Goal: Task Accomplishment & Management: Use online tool/utility

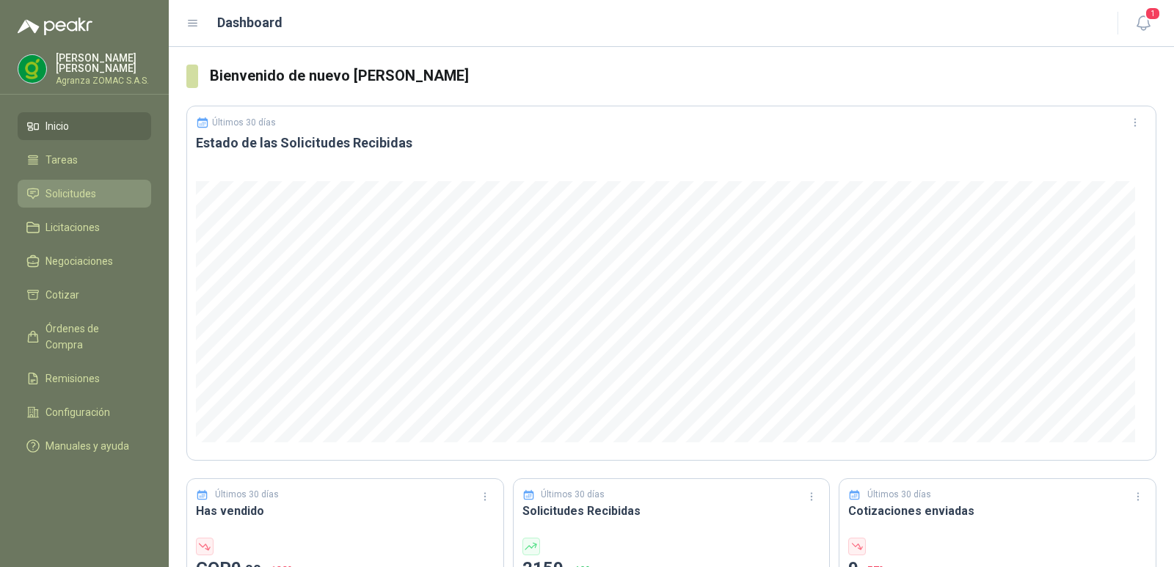
click at [75, 187] on span "Solicitudes" at bounding box center [70, 194] width 51 height 16
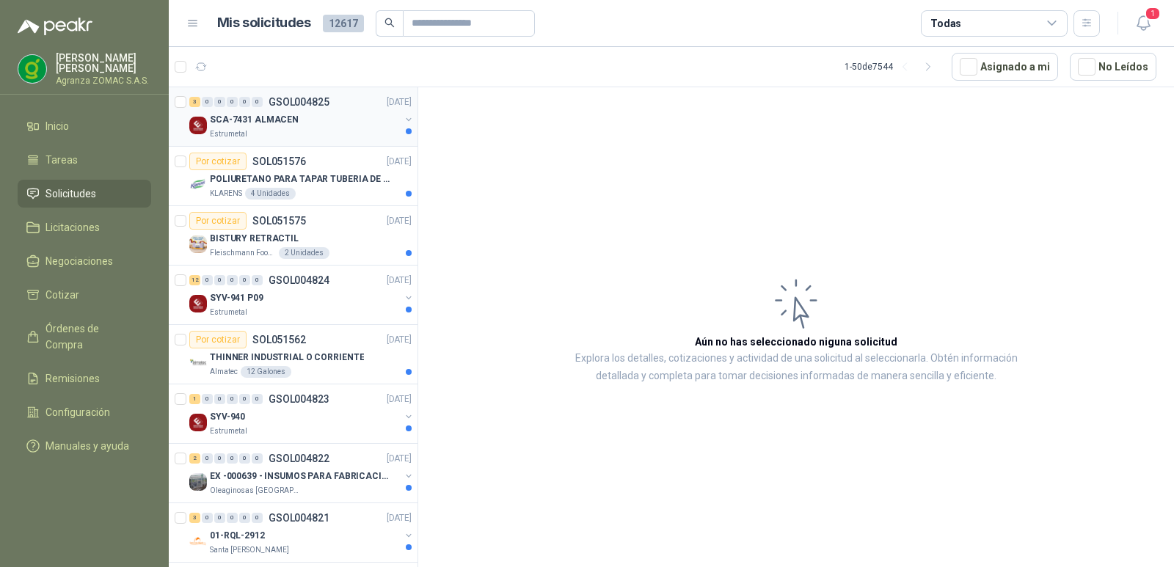
click at [346, 121] on div "SCA-7431 ALMACEN" at bounding box center [305, 120] width 190 height 18
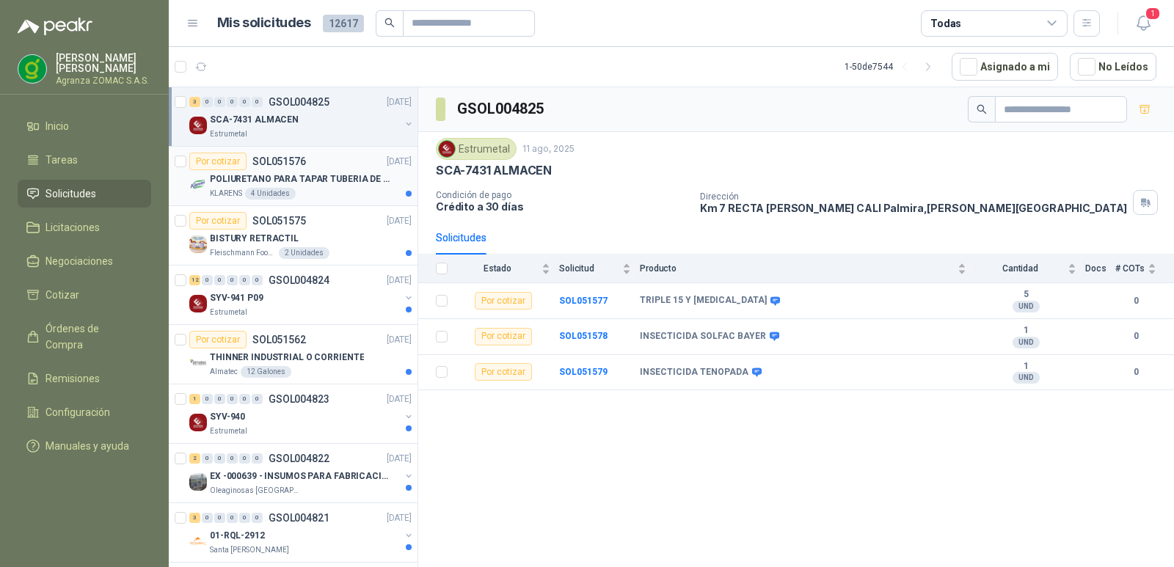
click at [345, 184] on p "POLIURETANO PARA TAPAR TUBERIA DE SENSORES DE NIVEL DEL BANCO DE HIELO" at bounding box center [301, 179] width 183 height 14
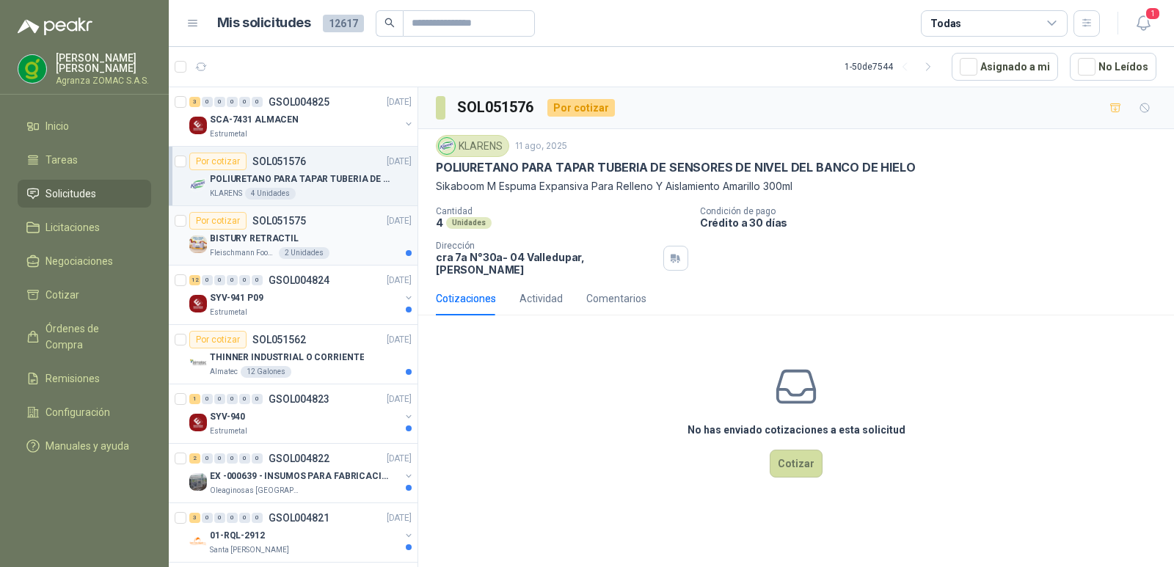
click at [333, 235] on div "BISTURY RETRACTIL" at bounding box center [311, 239] width 202 height 18
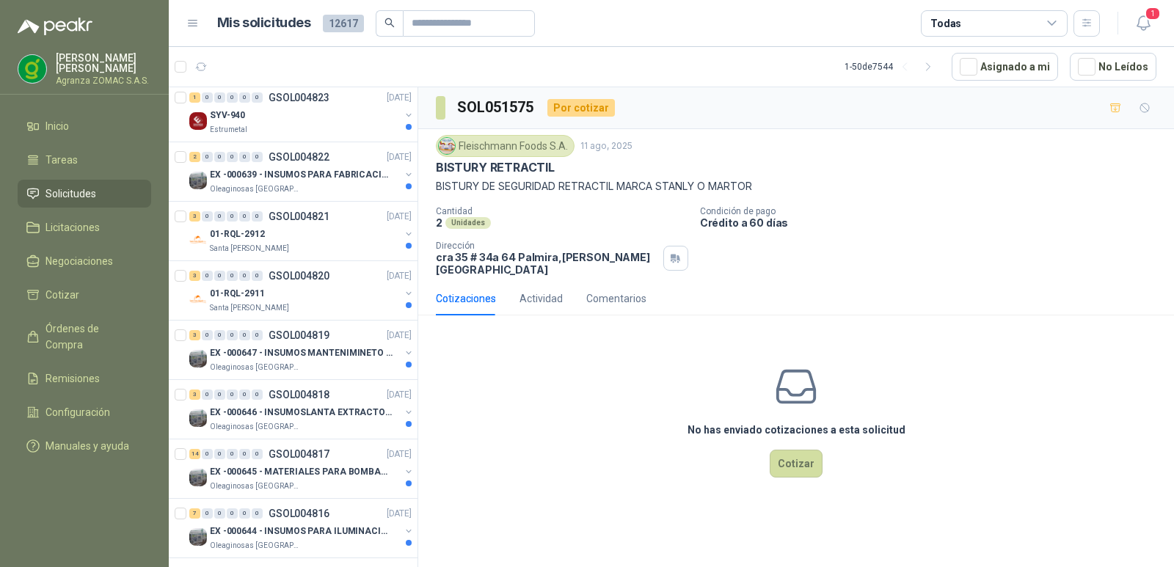
scroll to position [320, 0]
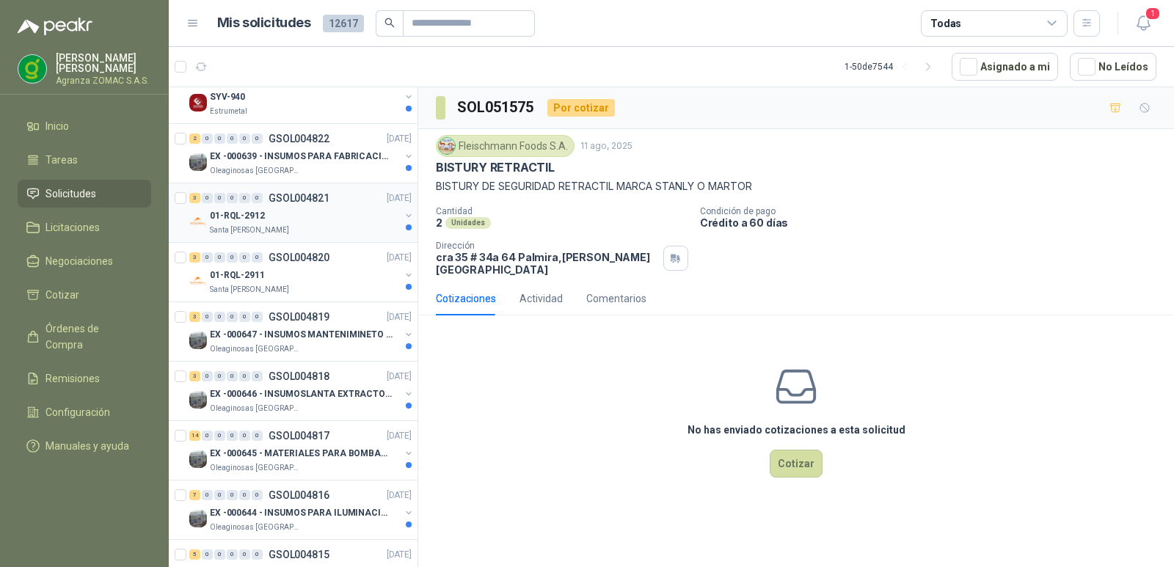
click at [322, 218] on div "01-RQL-2912" at bounding box center [305, 216] width 190 height 18
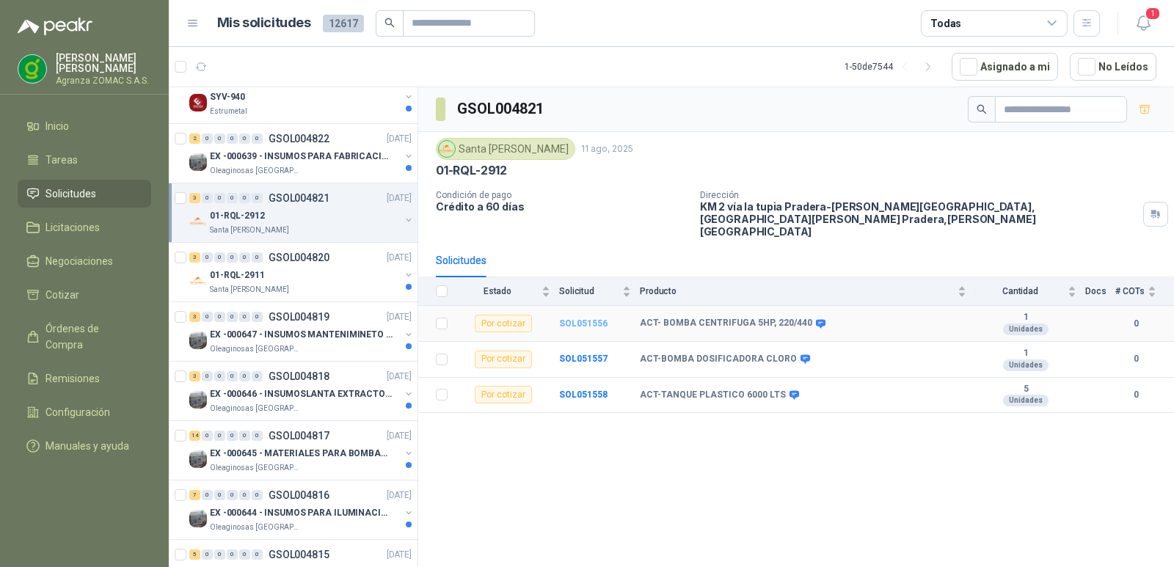
click at [583, 318] on b "SOL051556" at bounding box center [583, 323] width 48 height 10
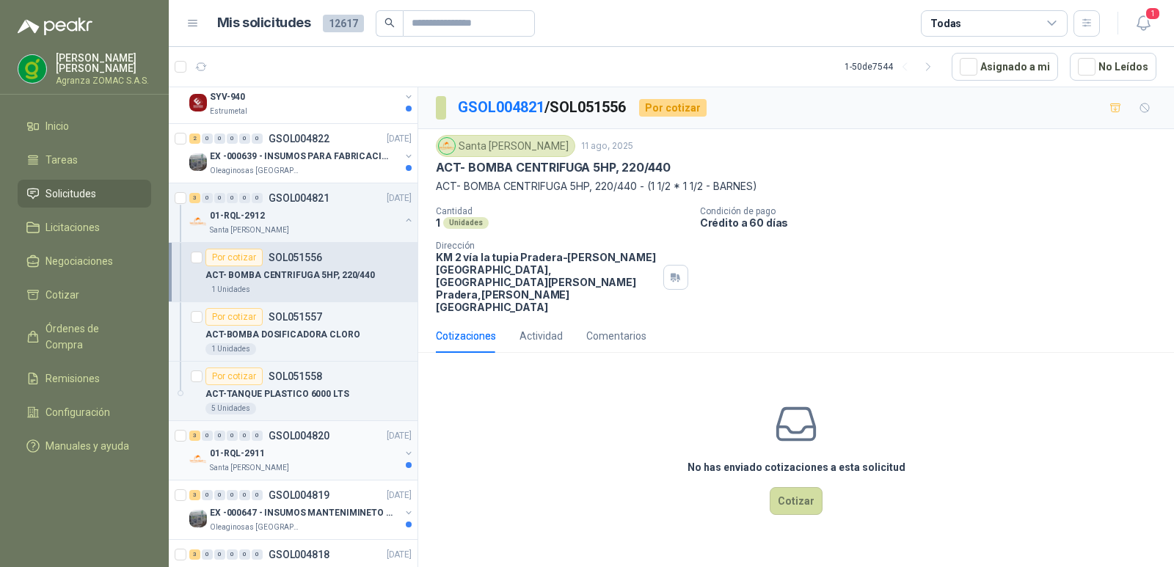
click at [348, 456] on div "01-RQL-2911" at bounding box center [305, 454] width 190 height 18
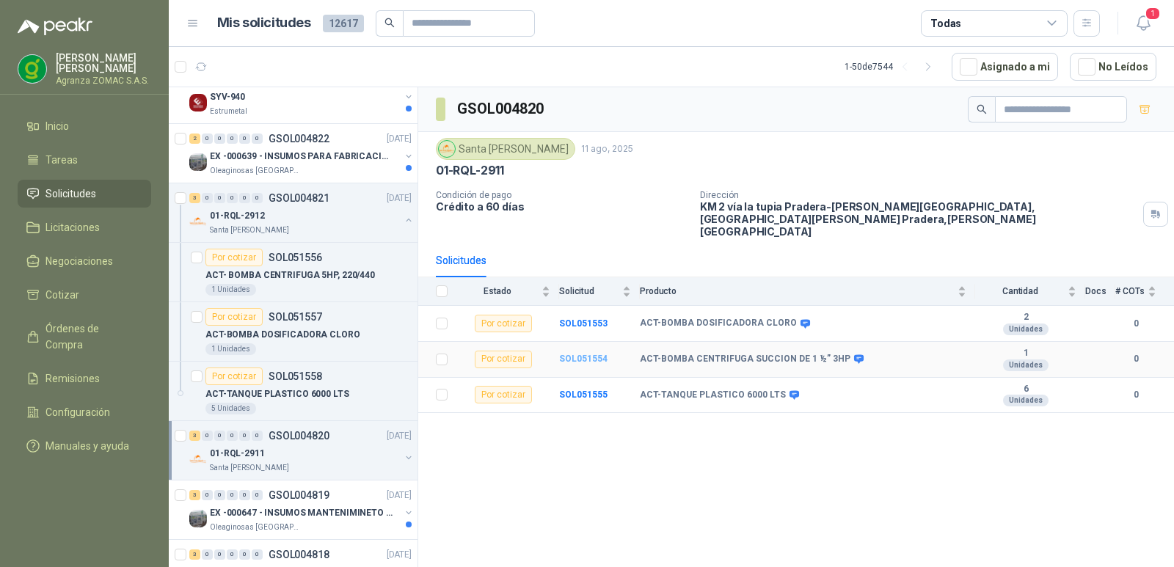
click at [586, 354] on b "SOL051554" at bounding box center [583, 359] width 48 height 10
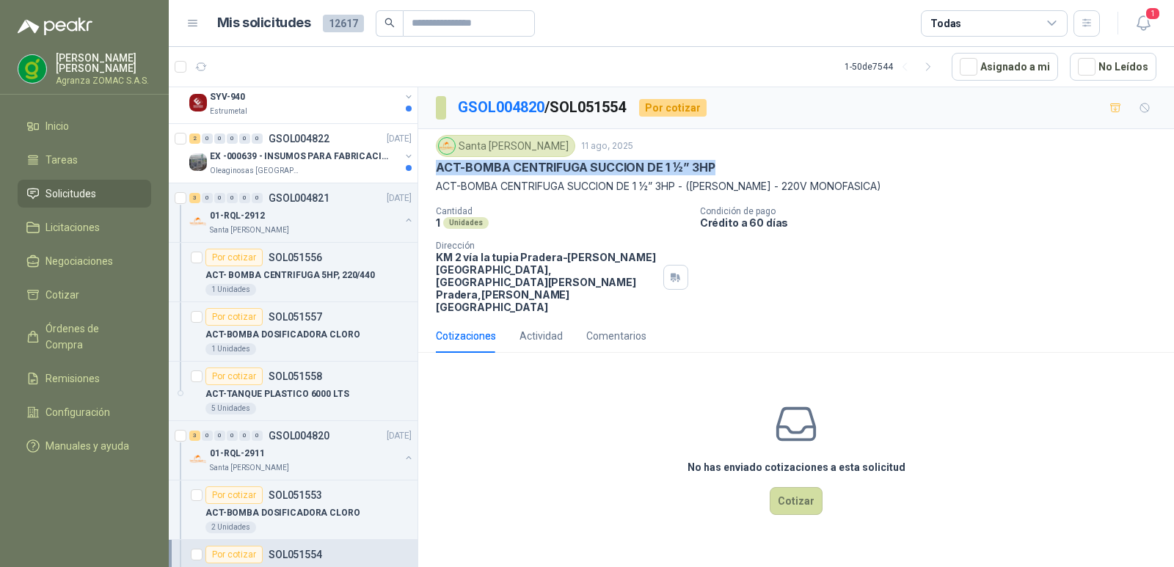
drag, startPoint x: 720, startPoint y: 163, endPoint x: 428, endPoint y: 163, distance: 291.3
click at [428, 163] on div "Santa [PERSON_NAME] [DATE] ACT-BOMBA CENTRIFUGA SUCCION DE 1 ½” 3HP ACT-BOMBA C…" at bounding box center [796, 224] width 756 height 190
copy p "ACT-BOMBA CENTRIFUGA SUCCION DE 1 ½” 3HP"
click at [797, 493] on button "Cotizar" at bounding box center [796, 501] width 53 height 28
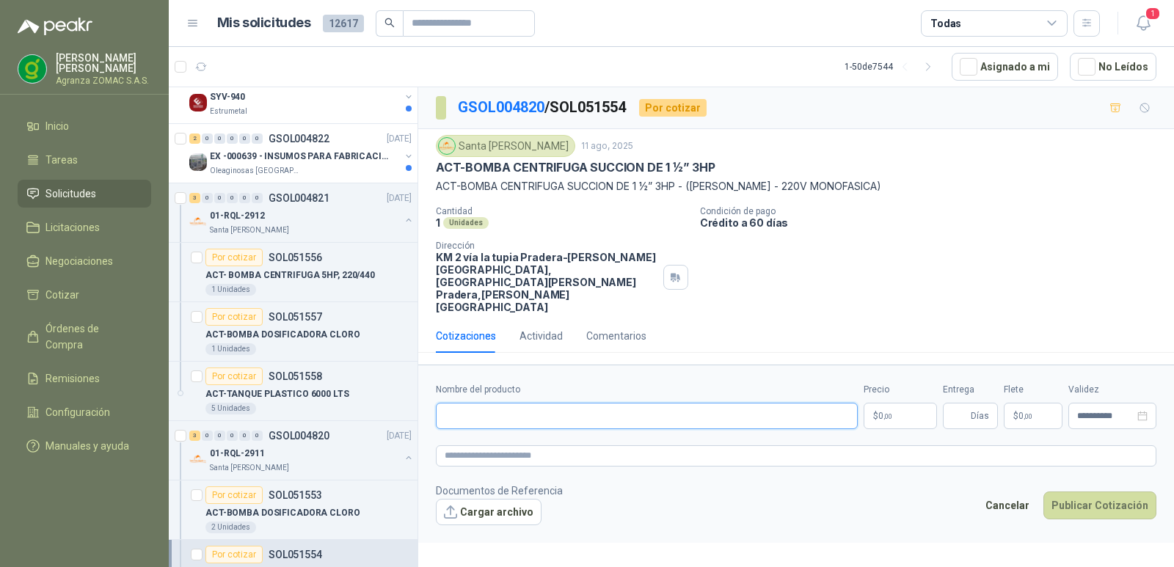
click at [500, 411] on input "Nombre del producto" at bounding box center [647, 416] width 422 height 26
type input "*"
type input "**********"
click at [897, 414] on body "[PERSON_NAME] ZOMAC S.A.S. Inicio Tareas Solicitudes Licitaciones Negociaciones…" at bounding box center [587, 283] width 1174 height 567
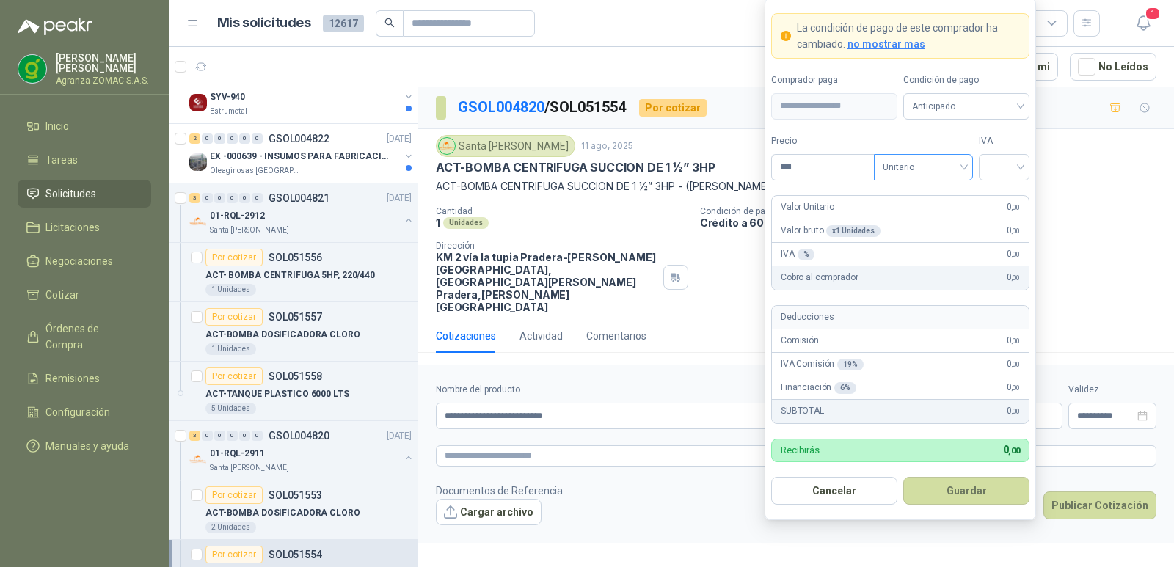
click at [950, 159] on span "Unitario" at bounding box center [923, 167] width 81 height 22
click at [927, 213] on div "Unitario con IVA" at bounding box center [924, 221] width 76 height 16
click at [1012, 169] on input "search" at bounding box center [1004, 166] width 33 height 22
click at [1018, 173] on input "search" at bounding box center [1004, 166] width 33 height 22
click at [1008, 197] on div "19%" at bounding box center [1003, 197] width 27 height 16
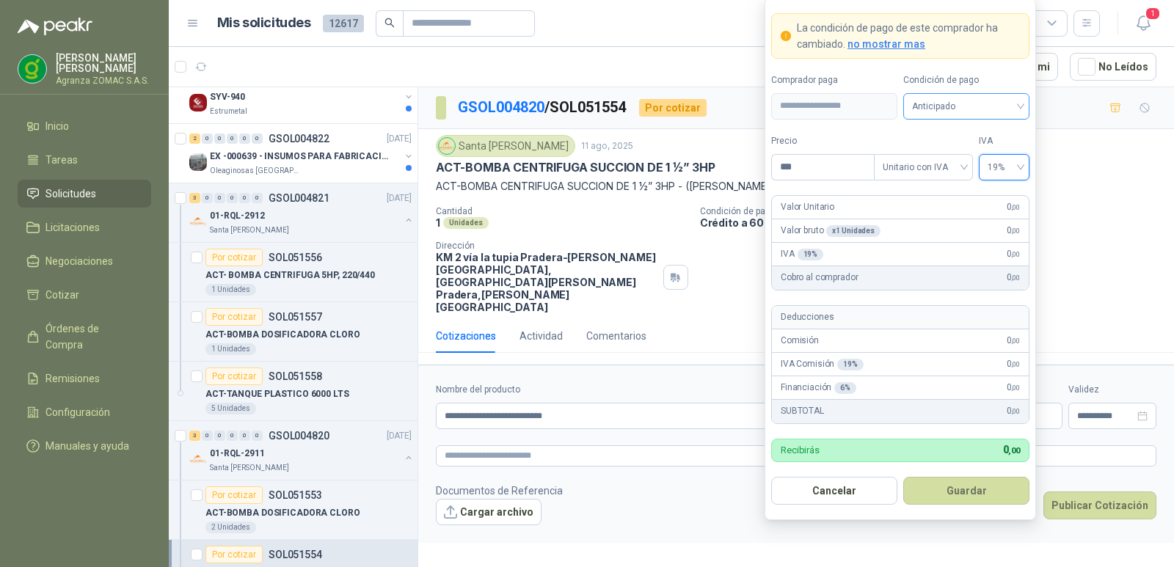
click at [1001, 104] on span "Anticipado" at bounding box center [966, 106] width 109 height 22
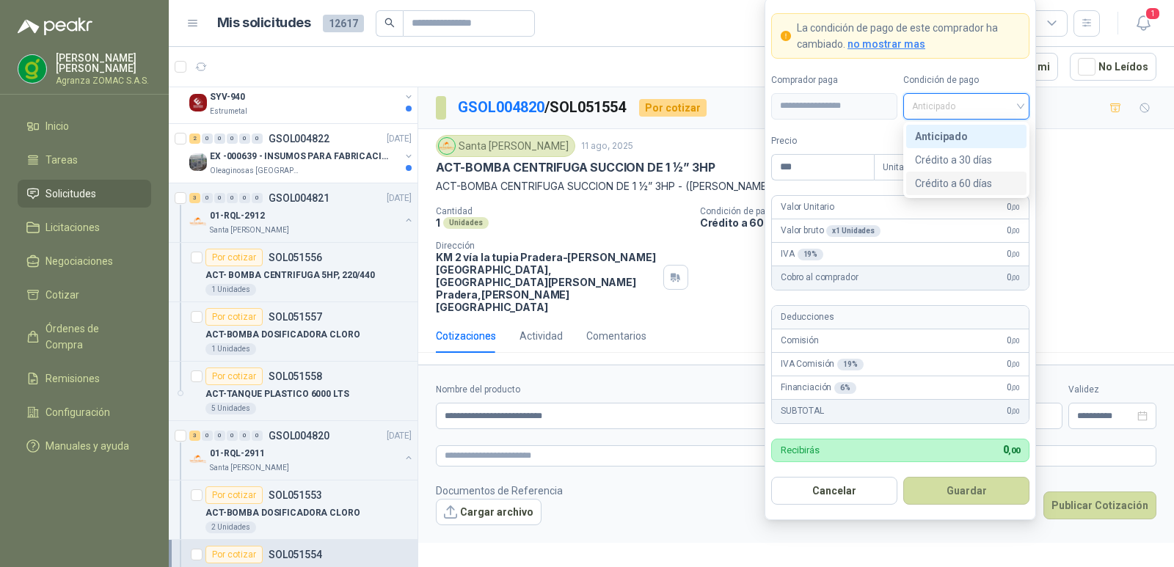
click at [973, 190] on div "Crédito a 60 días" at bounding box center [966, 183] width 103 height 16
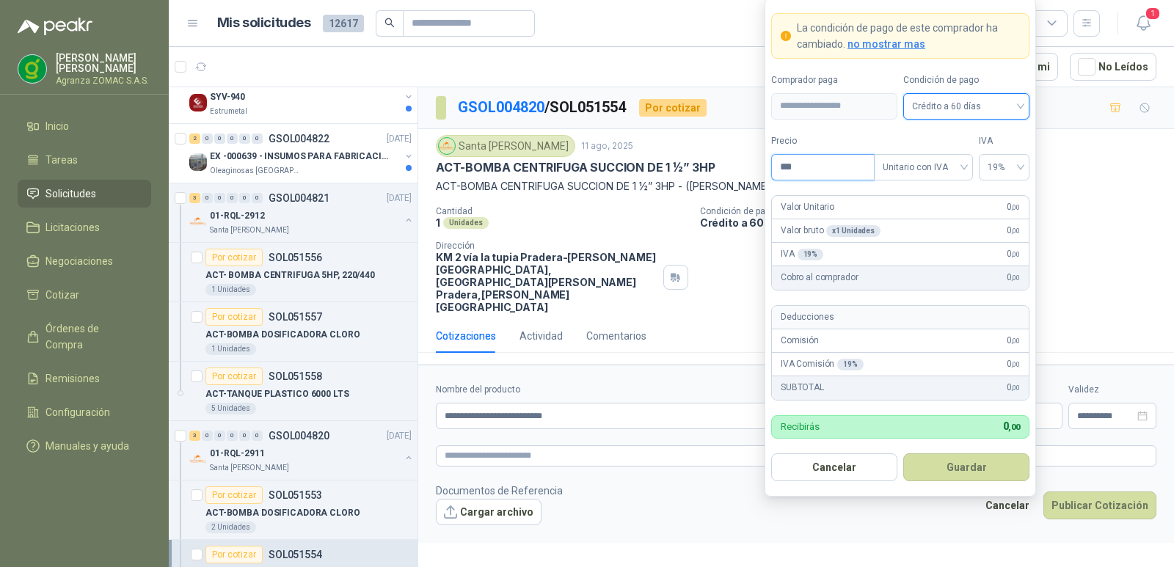
click at [829, 164] on input "***" at bounding box center [823, 167] width 102 height 25
type input "*"
drag, startPoint x: 836, startPoint y: 168, endPoint x: 758, endPoint y: 180, distance: 78.8
click at [761, 180] on body "[PERSON_NAME] ZOMAC S.A.S. Inicio Tareas Solicitudes Licitaciones Negociaciones…" at bounding box center [587, 283] width 1174 height 567
type input "**********"
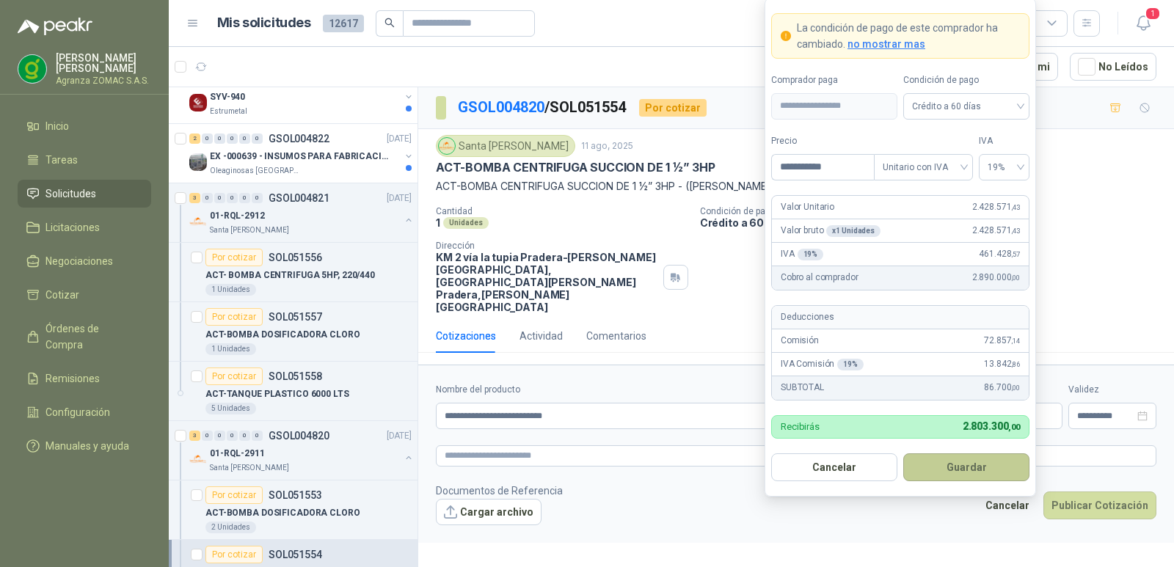
click at [968, 475] on button "Guardar" at bounding box center [966, 467] width 126 height 28
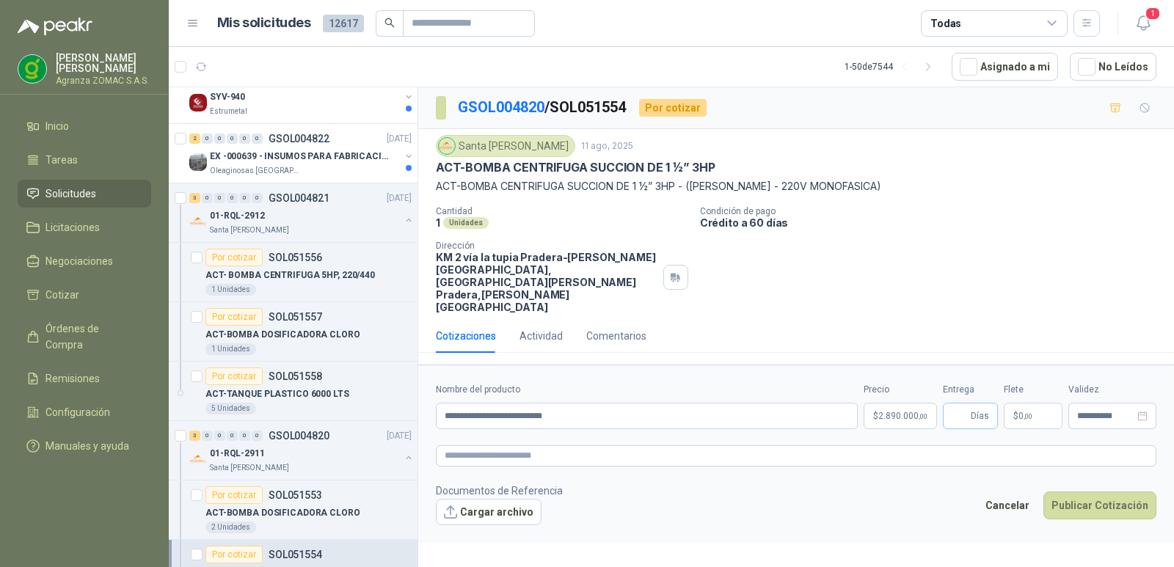
click at [969, 411] on span "Días" at bounding box center [970, 416] width 55 height 26
click at [959, 406] on input "Entrega" at bounding box center [960, 416] width 16 height 25
type input "*"
click at [1037, 410] on p "$ 0 ,00" at bounding box center [1033, 416] width 59 height 26
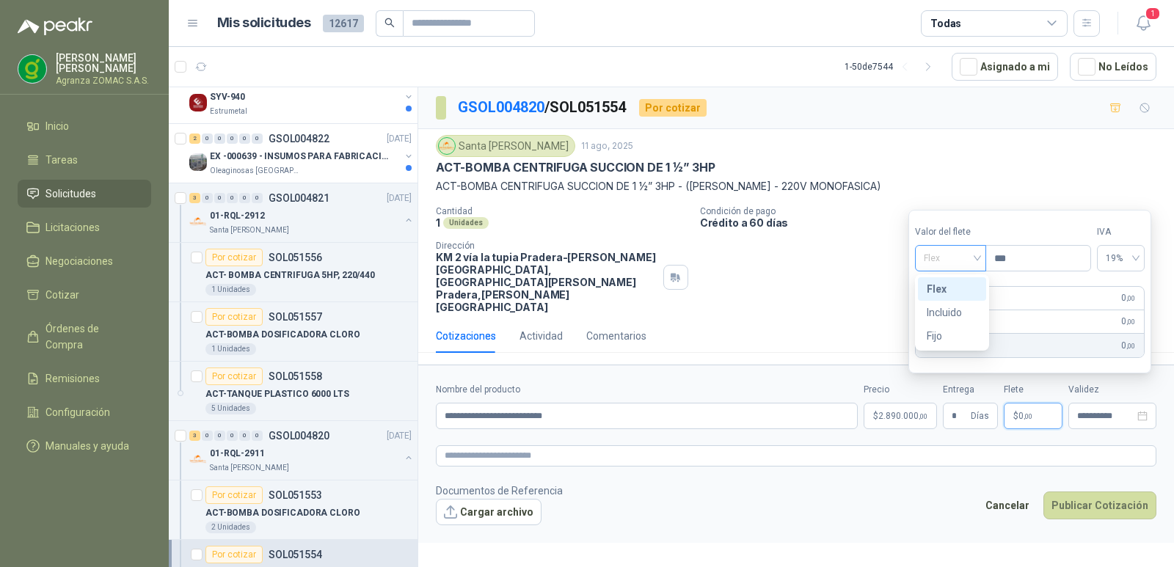
click at [985, 260] on div "Flex" at bounding box center [950, 258] width 71 height 26
click at [960, 334] on div "Fijo" at bounding box center [952, 336] width 51 height 16
drag, startPoint x: 1015, startPoint y: 265, endPoint x: 991, endPoint y: 265, distance: 24.2
click at [991, 265] on input "***" at bounding box center [1038, 258] width 104 height 25
type input "********"
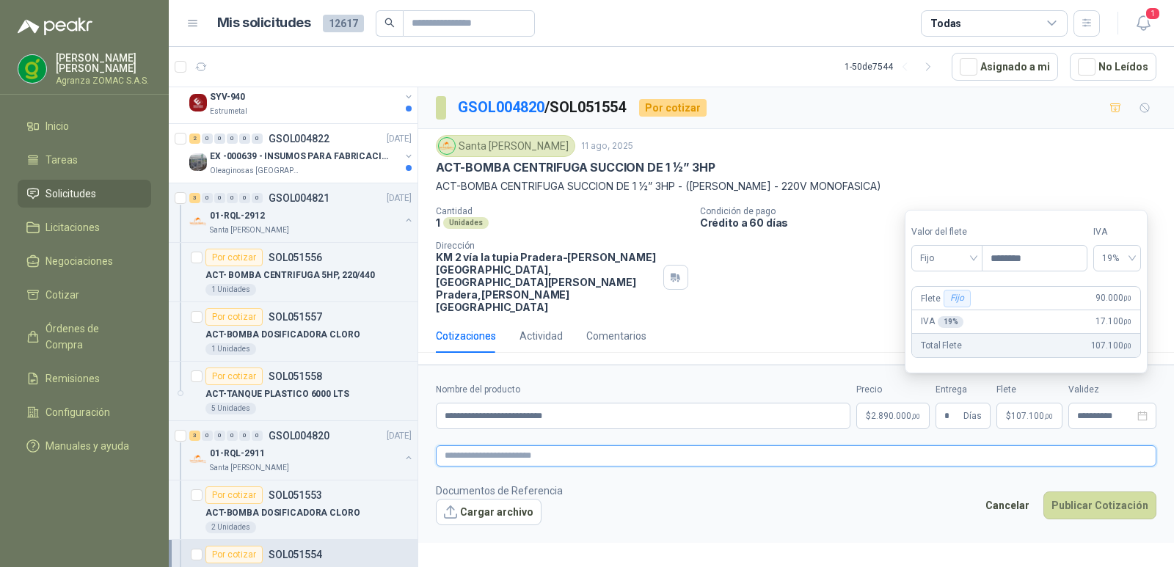
click at [618, 451] on textarea at bounding box center [796, 455] width 720 height 21
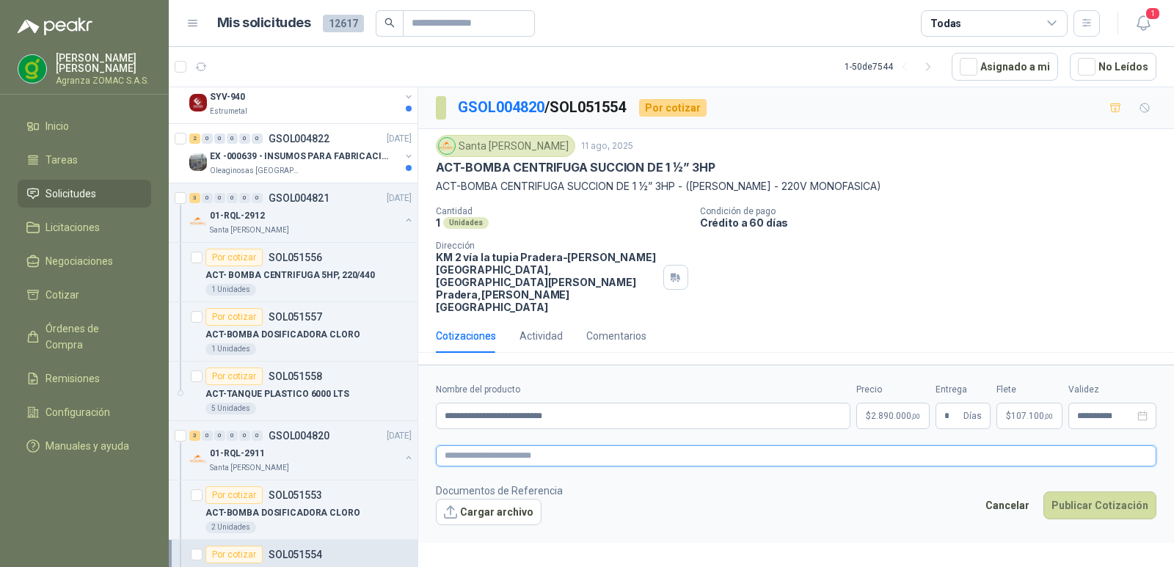
click at [546, 450] on textarea at bounding box center [796, 455] width 720 height 21
paste textarea "**********"
type textarea "**********"
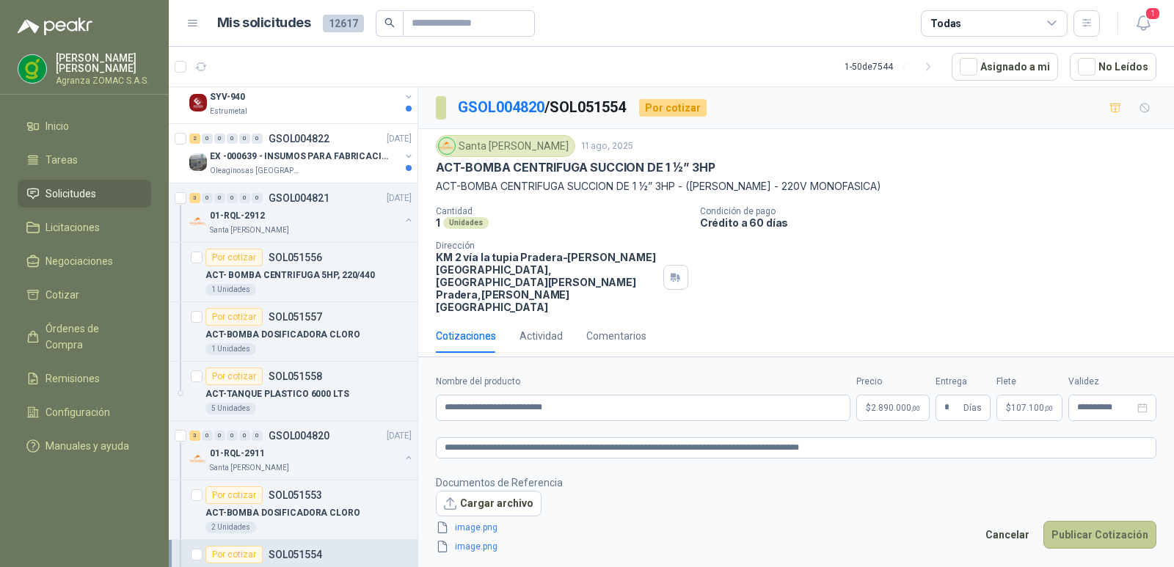
click at [1121, 535] on button "Publicar Cotización" at bounding box center [1099, 535] width 113 height 28
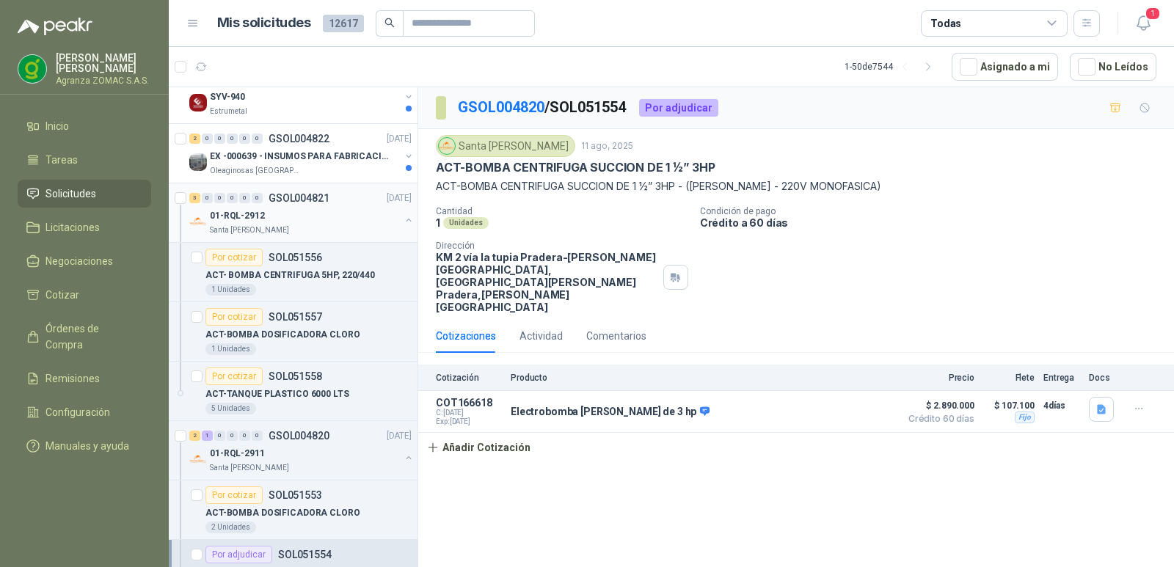
click at [384, 215] on div "01-RQL-2912" at bounding box center [305, 216] width 190 height 18
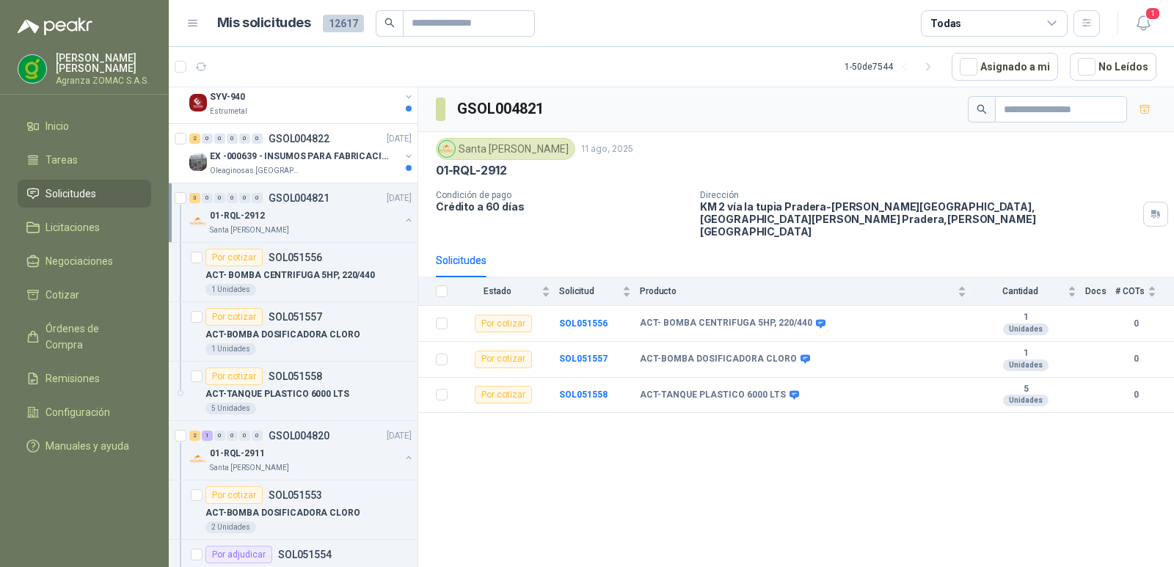
click at [403, 222] on button "button" at bounding box center [409, 220] width 12 height 12
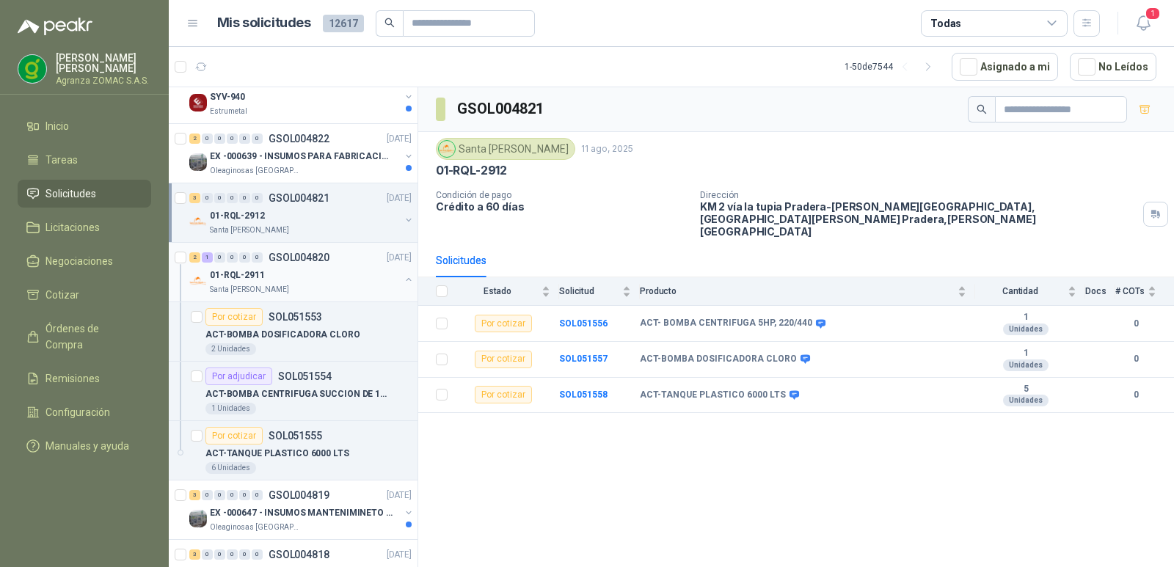
click at [403, 276] on button "button" at bounding box center [409, 280] width 12 height 12
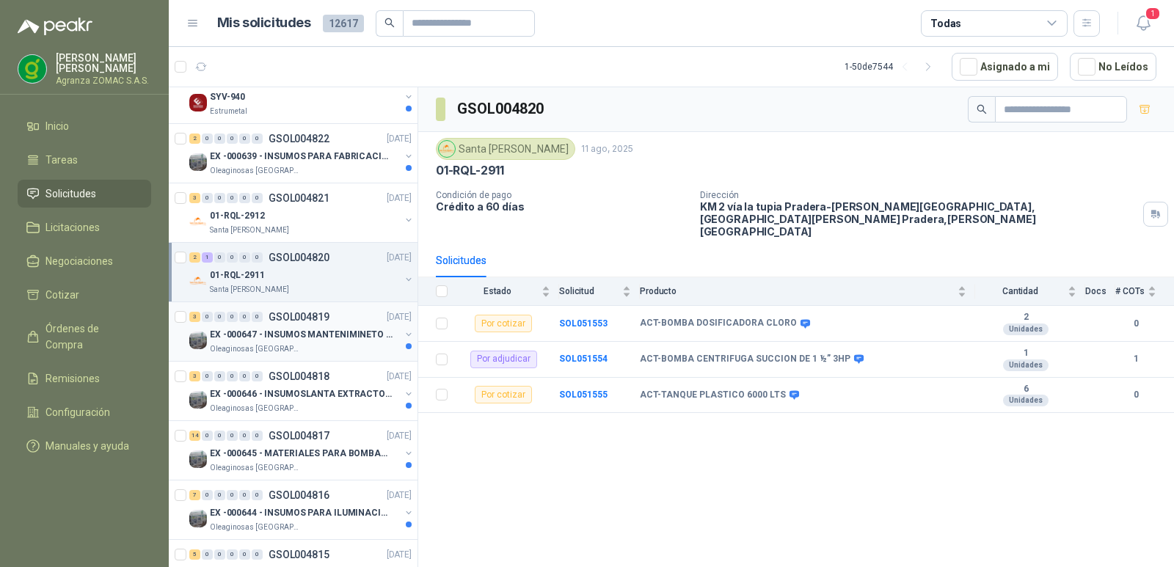
click at [305, 332] on p "EX -000647 - INSUMOS MANTENIMINETO MECANICO" at bounding box center [301, 335] width 183 height 14
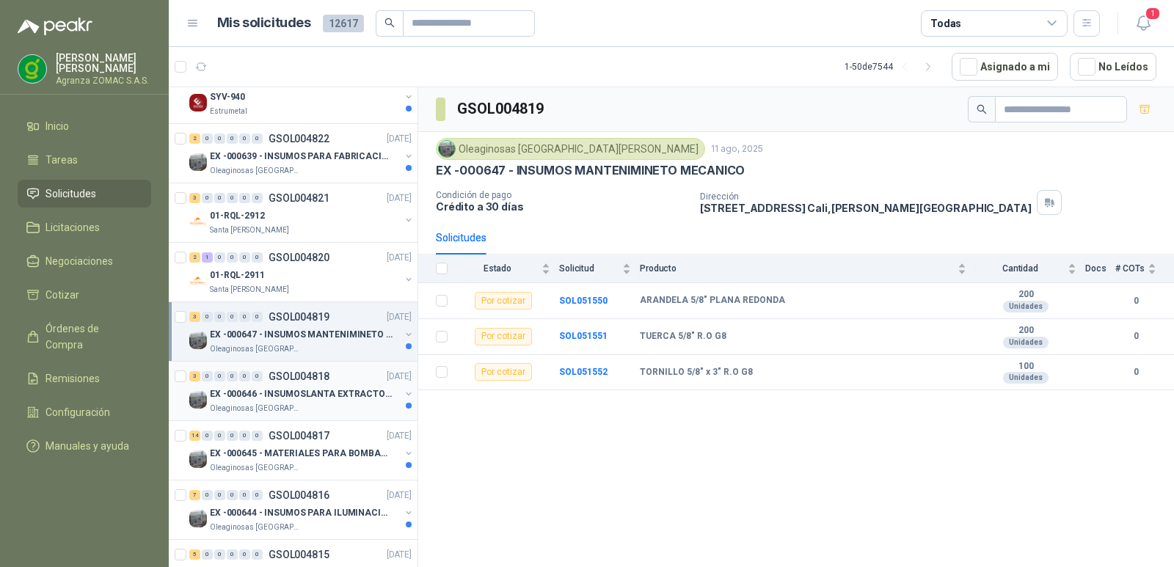
click at [339, 395] on p "EX -000646 - INSUMOSLANTA EXTRACTORA" at bounding box center [301, 394] width 183 height 14
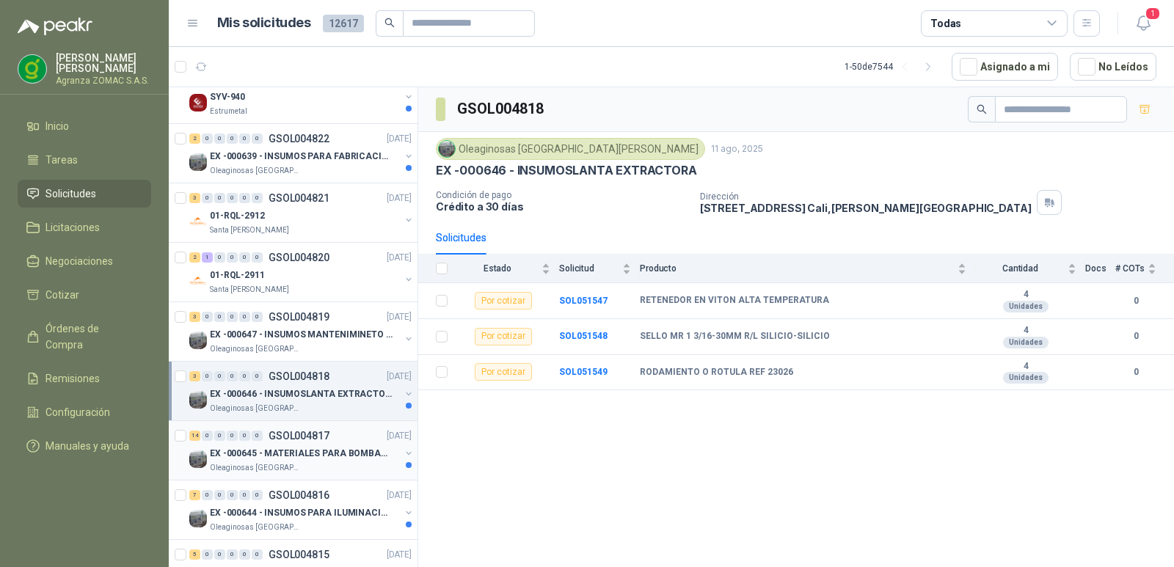
click at [339, 450] on p "EX -000645 - MATERIALES PARA BOMBAS STANDBY PLANTA" at bounding box center [301, 454] width 183 height 14
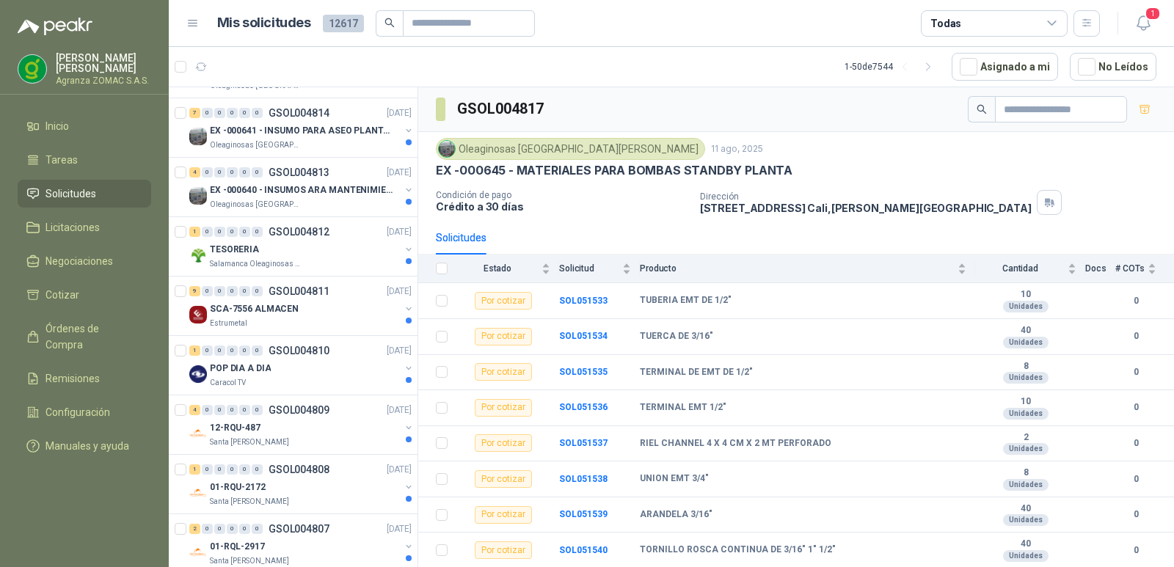
scroll to position [849, 0]
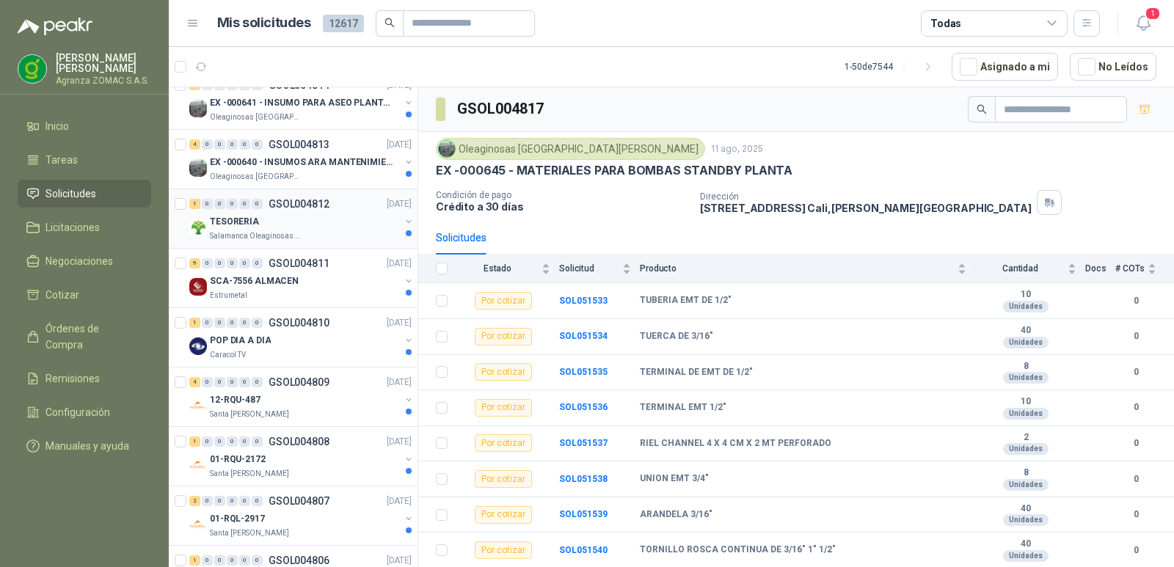
click at [344, 228] on div "TESORERIA" at bounding box center [305, 222] width 190 height 18
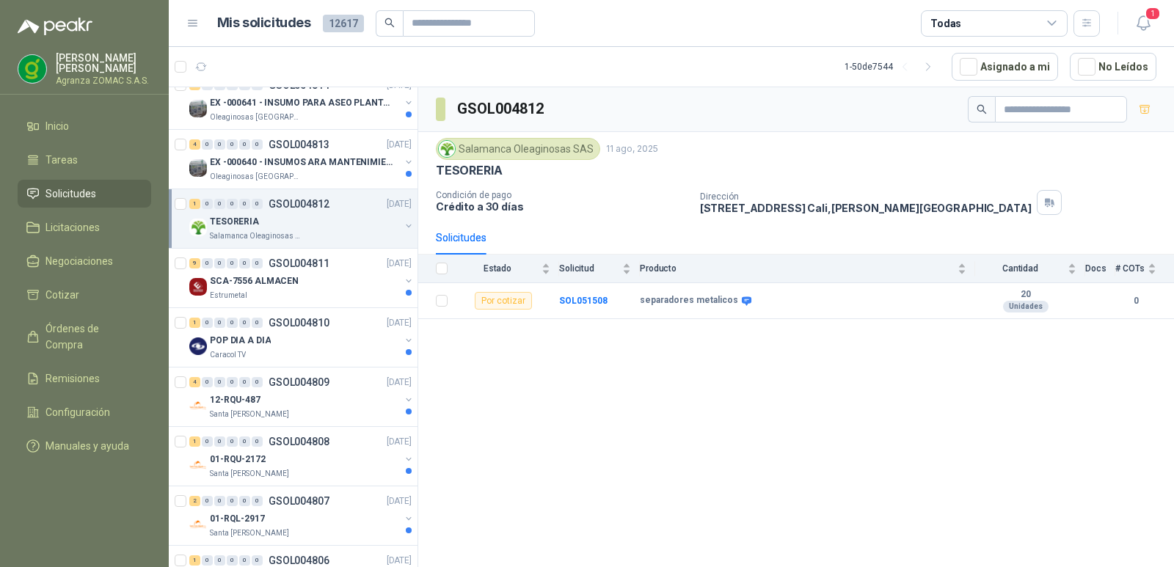
scroll to position [1026, 0]
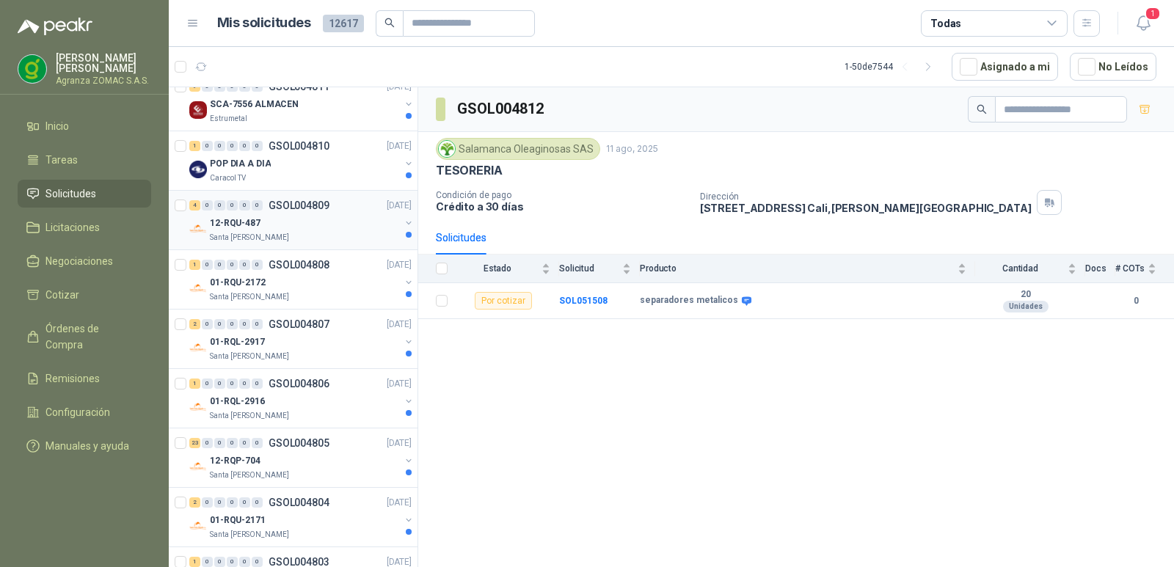
click at [358, 233] on div "Santa [PERSON_NAME]" at bounding box center [305, 238] width 190 height 12
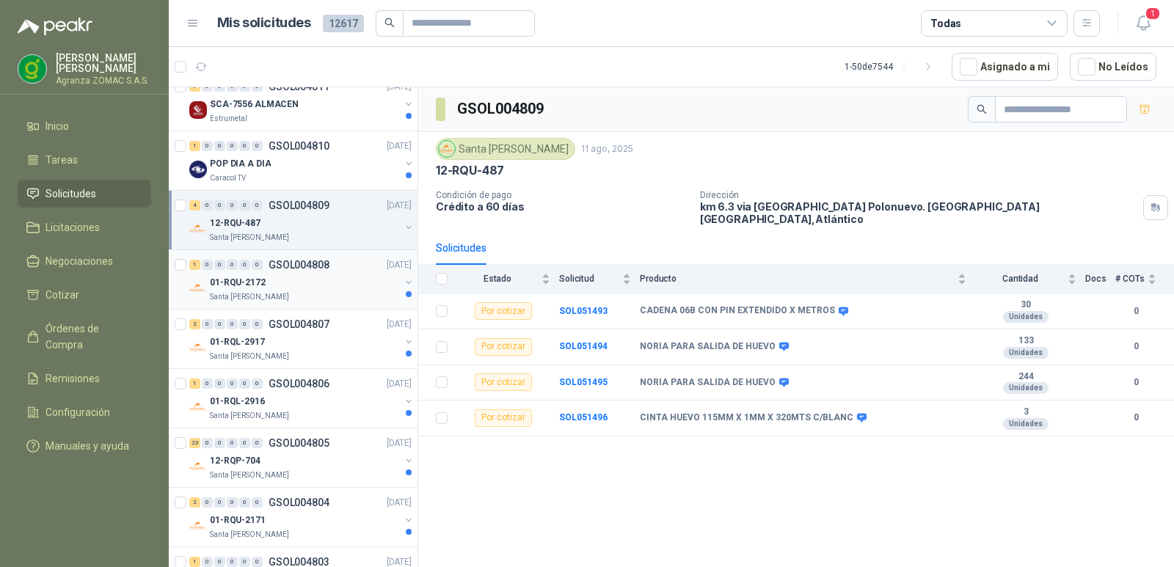
click at [337, 285] on div "01-RQU-2172" at bounding box center [305, 283] width 190 height 18
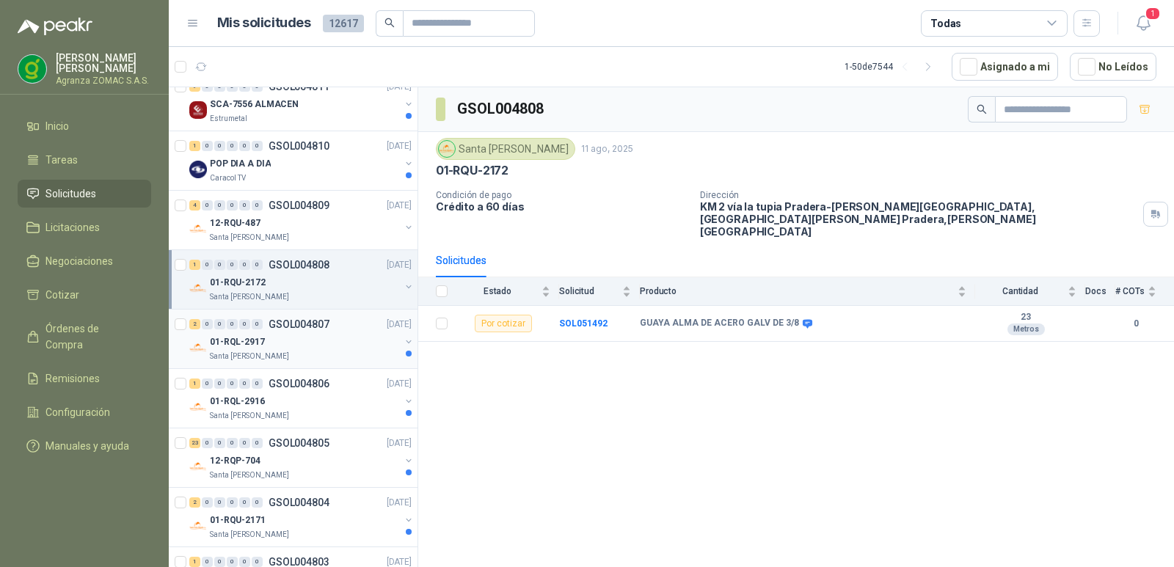
click at [313, 337] on div "01-RQL-2917" at bounding box center [305, 342] width 190 height 18
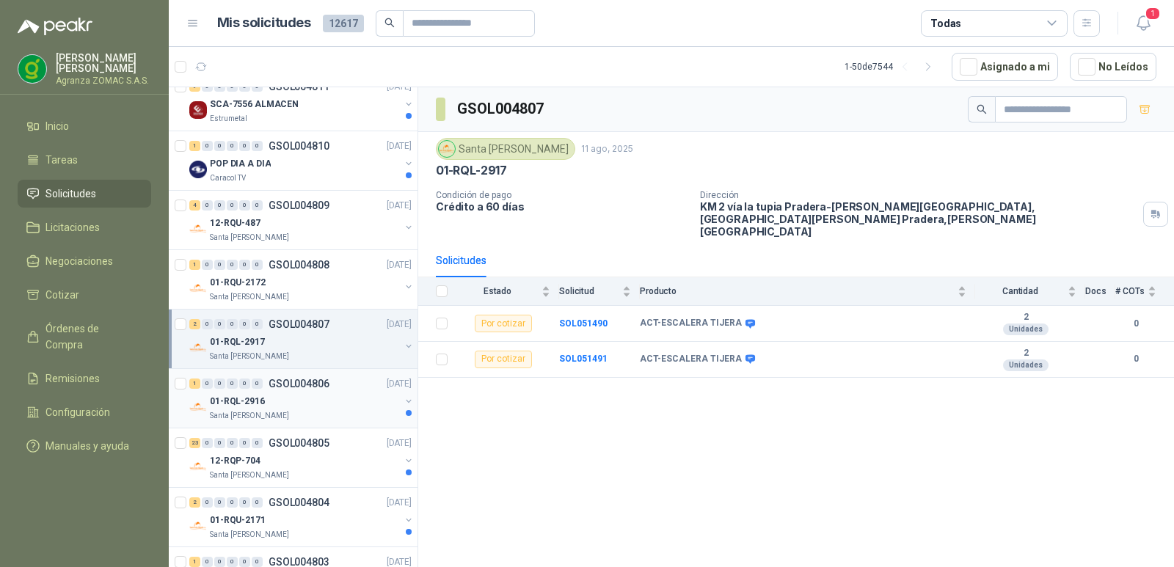
click at [315, 394] on div "01-RQL-2916" at bounding box center [305, 402] width 190 height 18
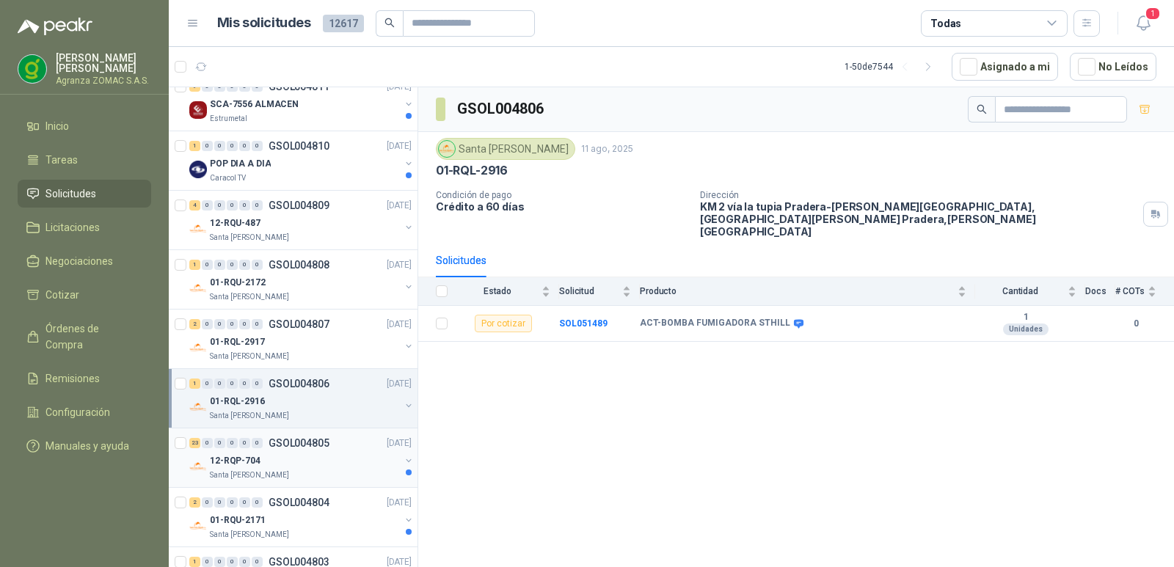
click at [323, 468] on div "12-RQP-704" at bounding box center [305, 461] width 190 height 18
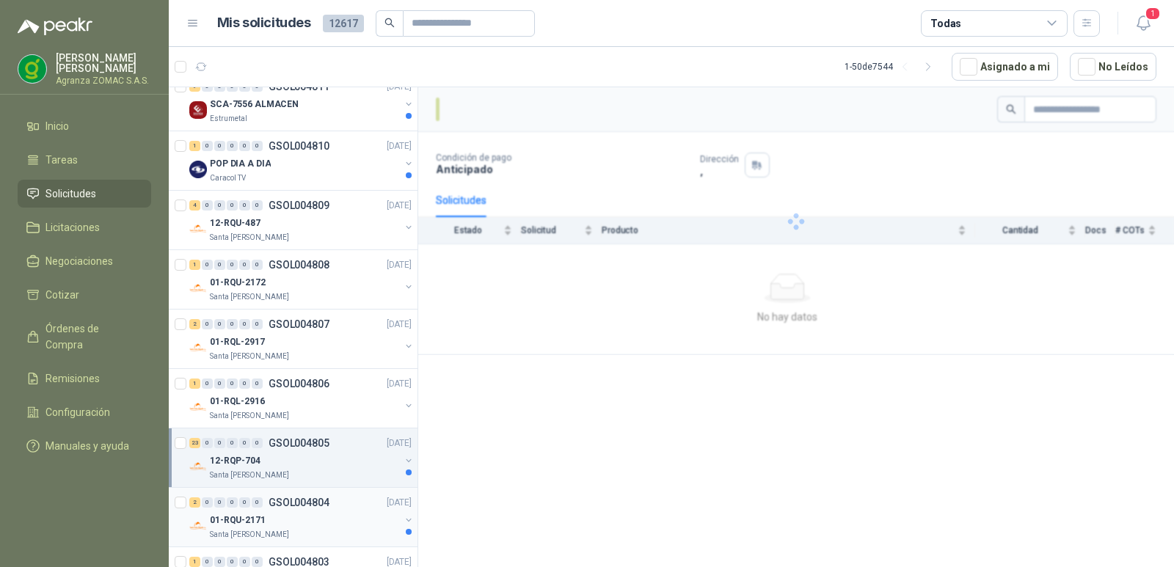
click at [333, 525] on div "01-RQU-2171" at bounding box center [305, 520] width 190 height 18
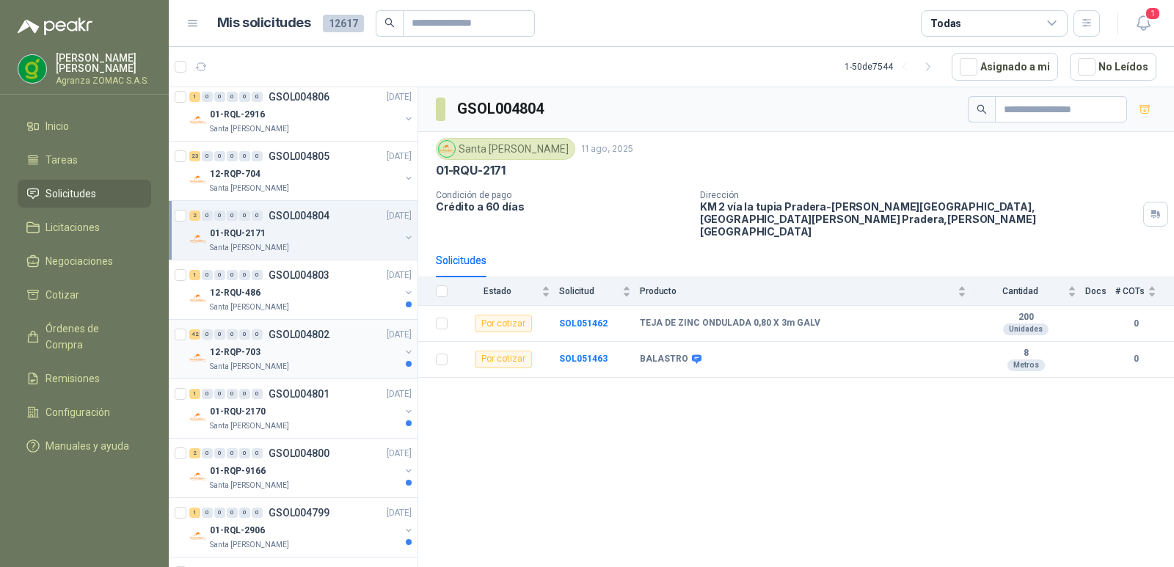
scroll to position [1317, 0]
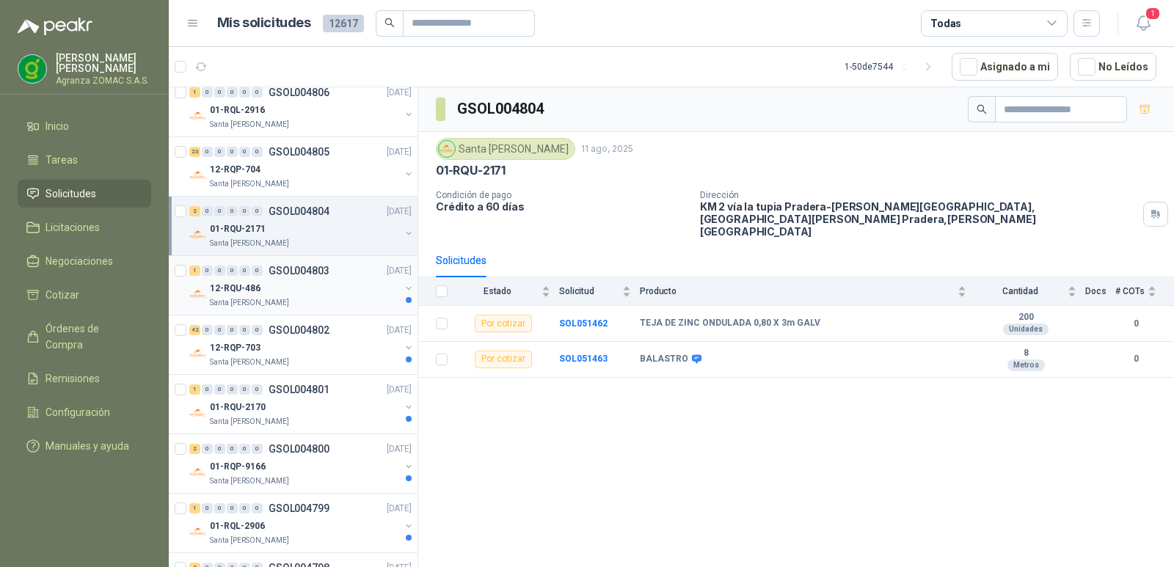
click at [317, 291] on div "12-RQU-486" at bounding box center [305, 289] width 190 height 18
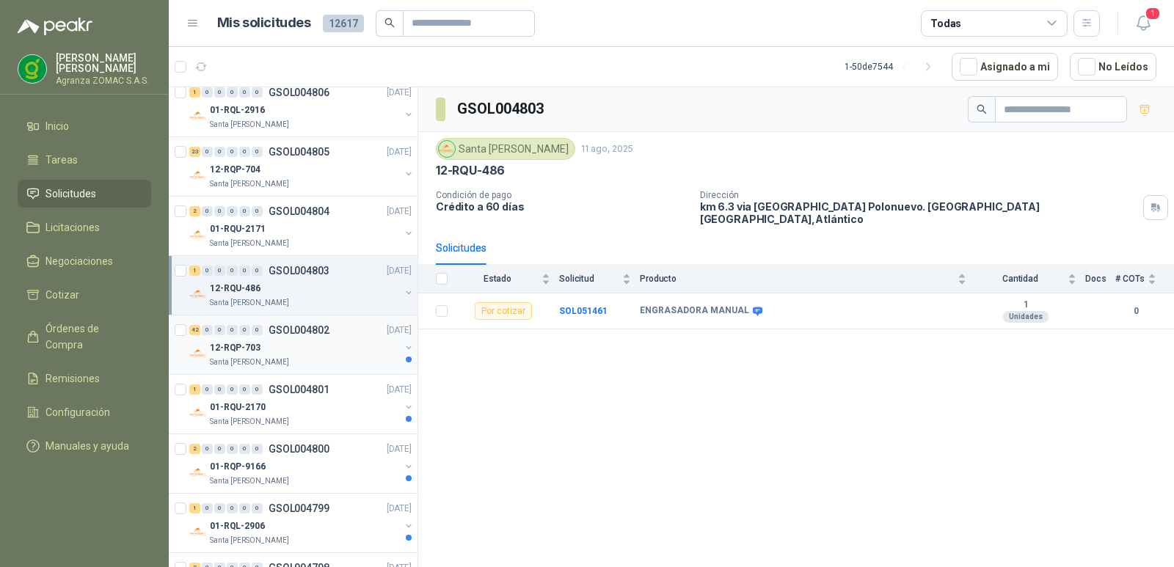
click at [320, 337] on div "42 0 0 0 0 0 GSOL004802 [DATE]" at bounding box center [301, 330] width 225 height 18
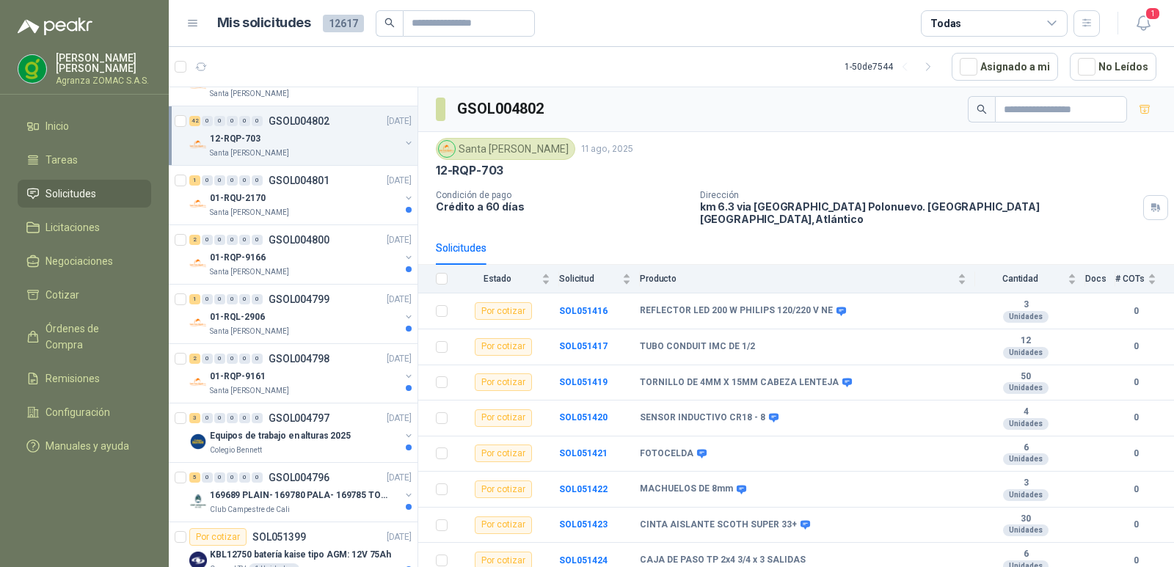
scroll to position [1549, 0]
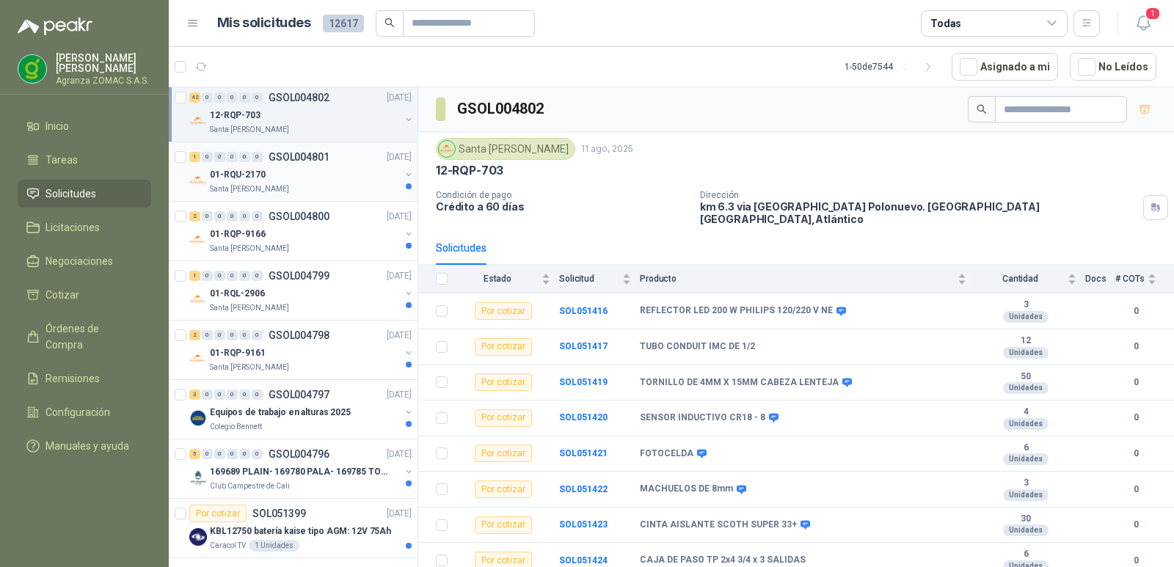
click at [332, 175] on div "01-RQU-2170" at bounding box center [305, 175] width 190 height 18
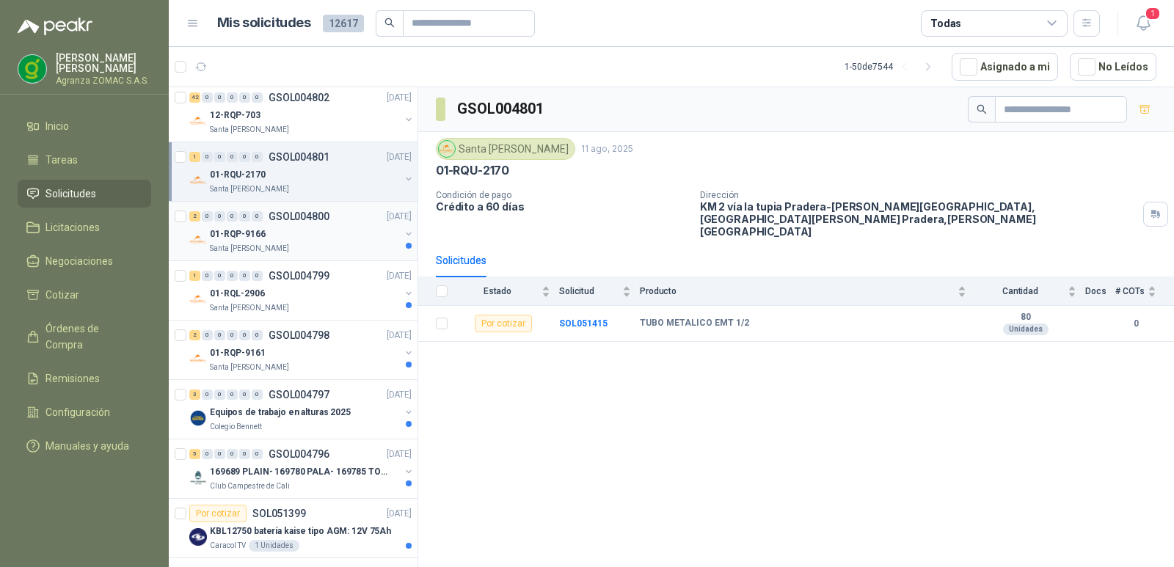
click at [320, 233] on div "01-RQP-9166" at bounding box center [305, 234] width 190 height 18
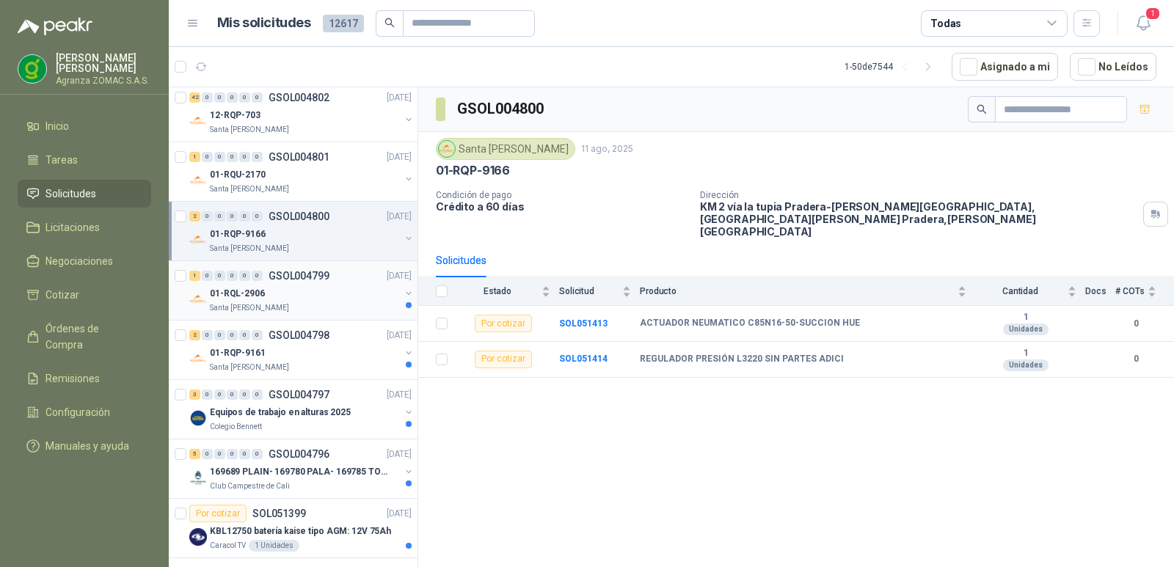
click at [308, 294] on div "01-RQL-2906" at bounding box center [305, 294] width 190 height 18
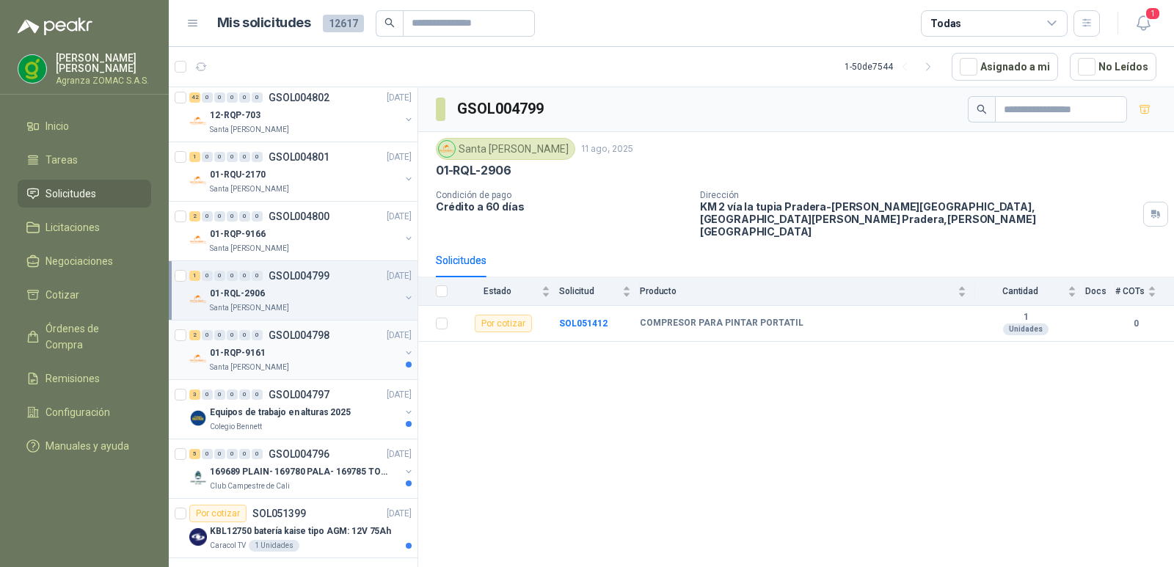
click at [314, 346] on div "01-RQP-9161" at bounding box center [305, 353] width 190 height 18
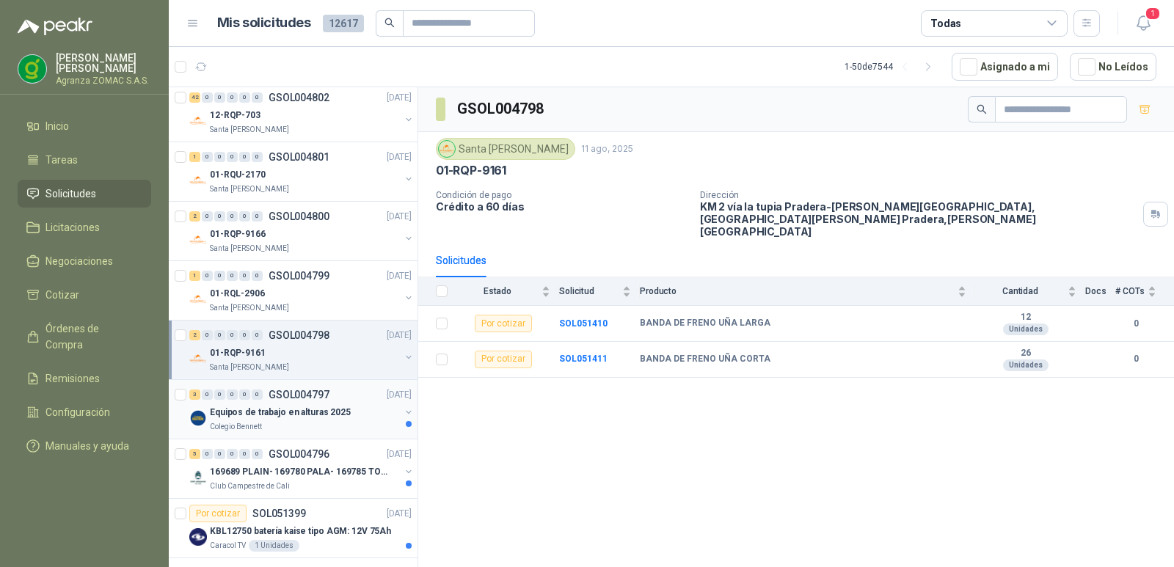
click at [307, 406] on p "Equipos de trabajo en alturas 2025" at bounding box center [280, 413] width 141 height 14
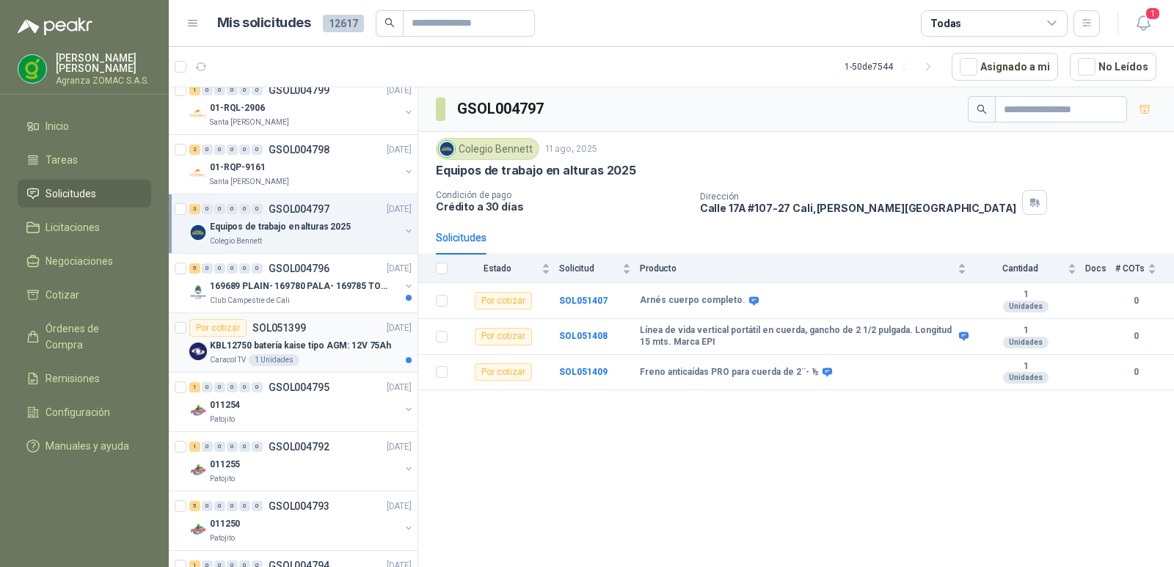
scroll to position [1740, 0]
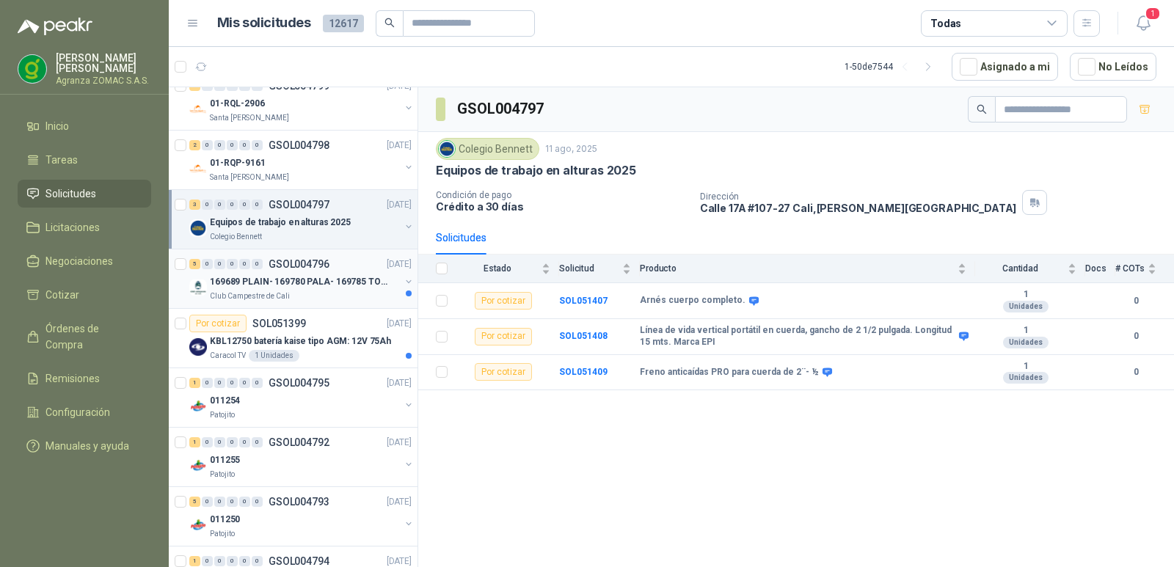
click at [362, 283] on p "169689 PLAIN- 169780 PALA- 169785 TORNILL 169796 C" at bounding box center [301, 282] width 183 height 14
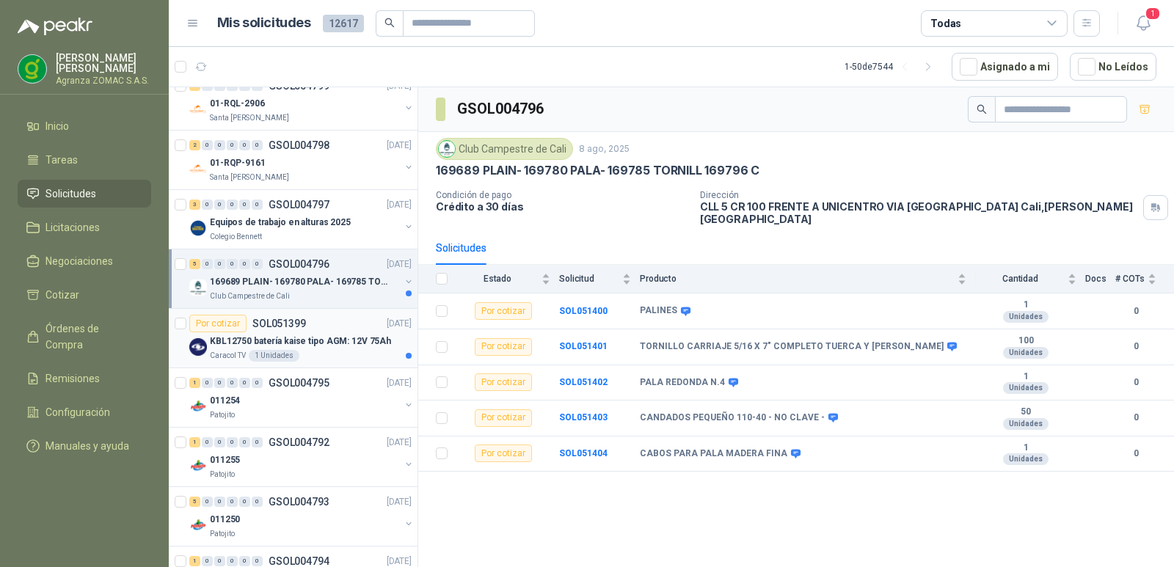
click at [354, 337] on p "KBL12750 batería kaise tipo AGM: 12V 75Ah" at bounding box center [300, 342] width 181 height 14
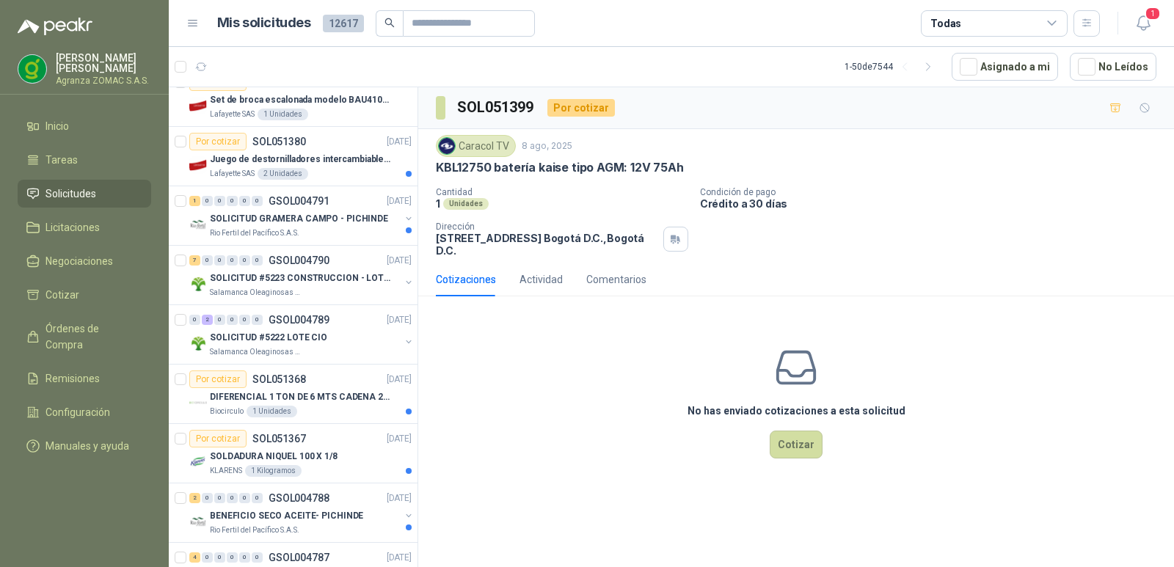
scroll to position [2343, 0]
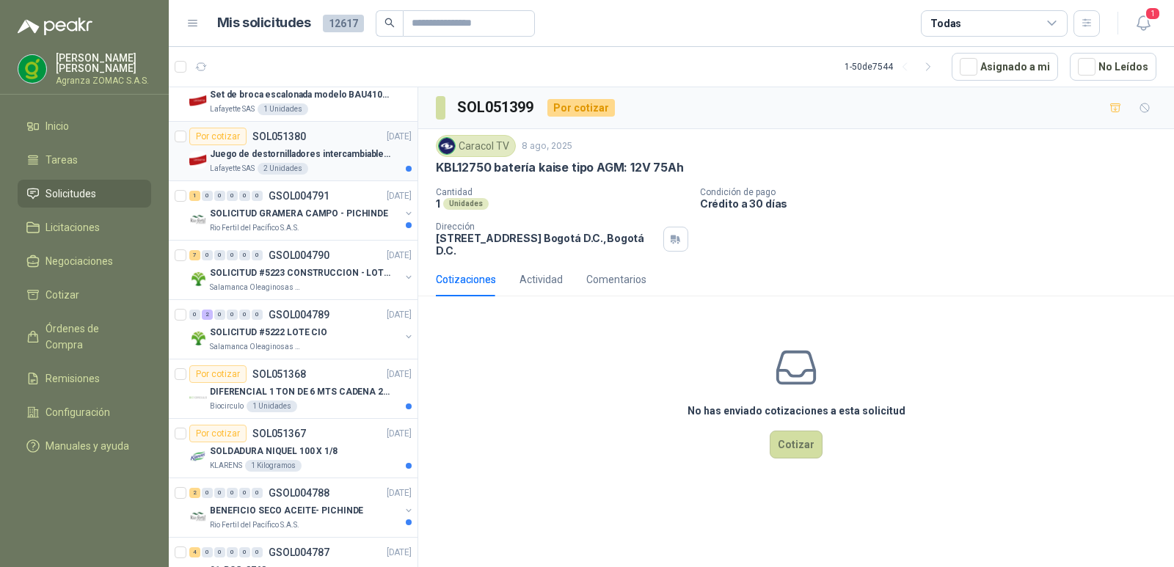
click at [339, 158] on p "Juego de destornilladores intercambiables de mango aislados Ref: 32288" at bounding box center [301, 154] width 183 height 14
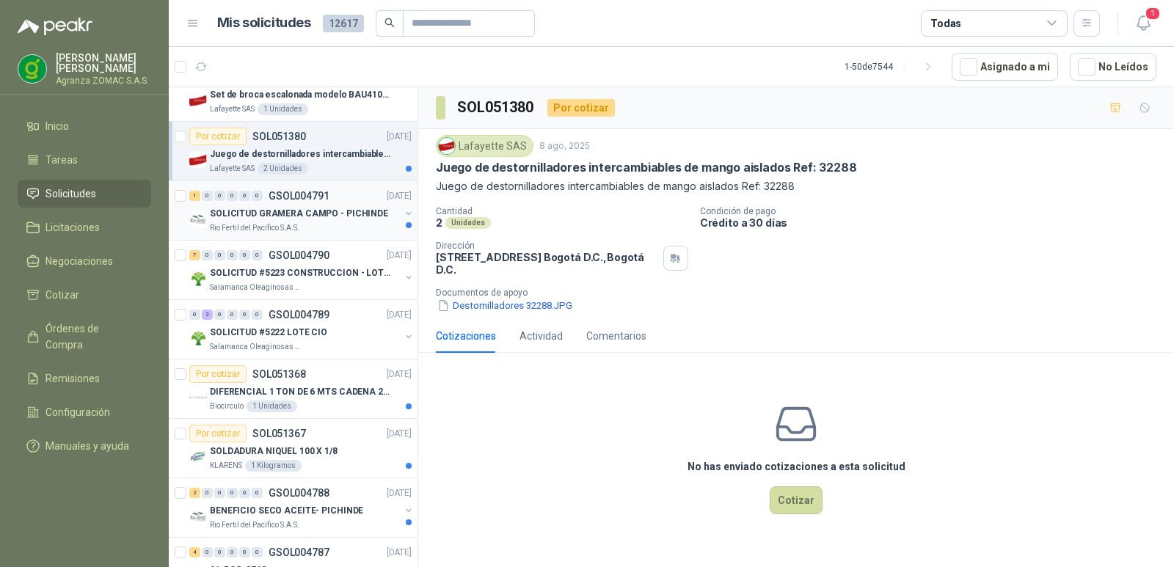
click at [337, 215] on p "SOLICITUD GRAMERA CAMPO - PICHINDE" at bounding box center [299, 214] width 178 height 14
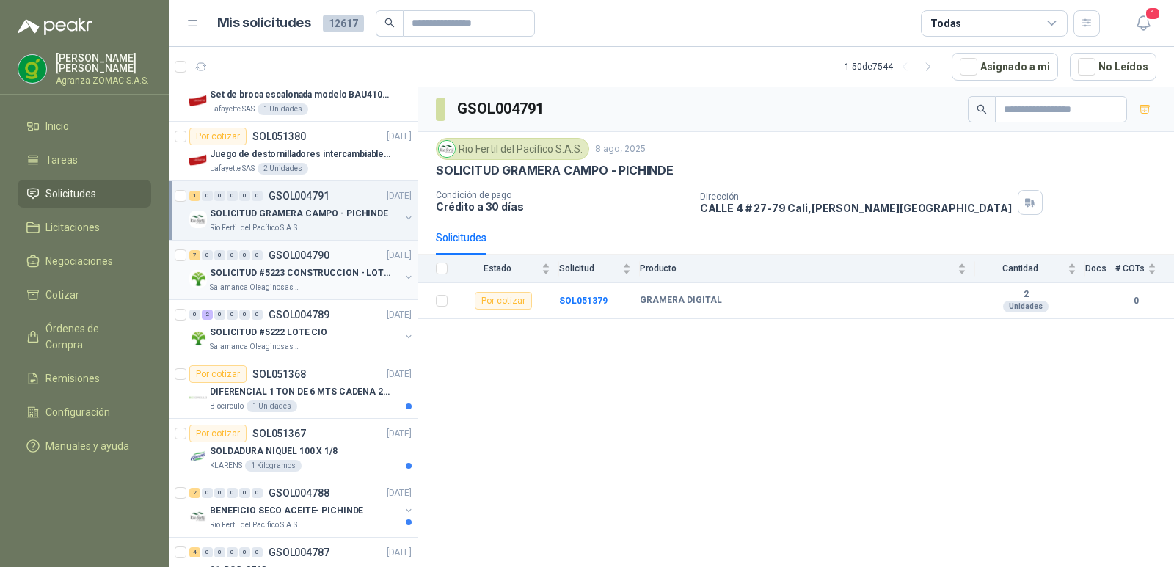
click at [331, 278] on p "SOLICITUD #5223 CONSTRUCCION - LOTE CIO" at bounding box center [301, 273] width 183 height 14
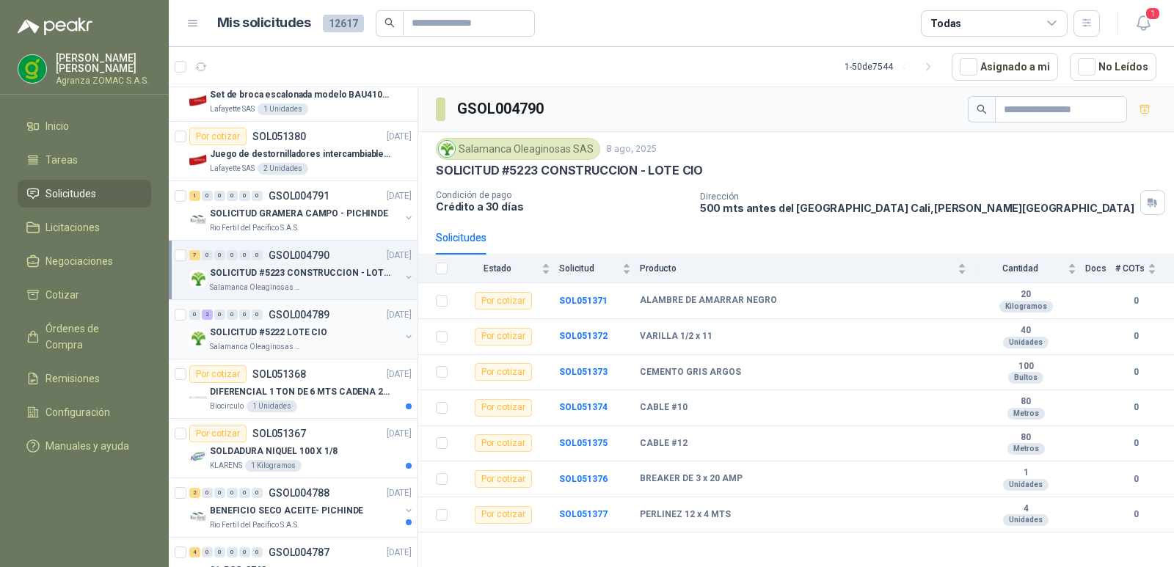
click at [329, 330] on div "SOLICITUD #5222 LOTE CIO" at bounding box center [305, 333] width 190 height 18
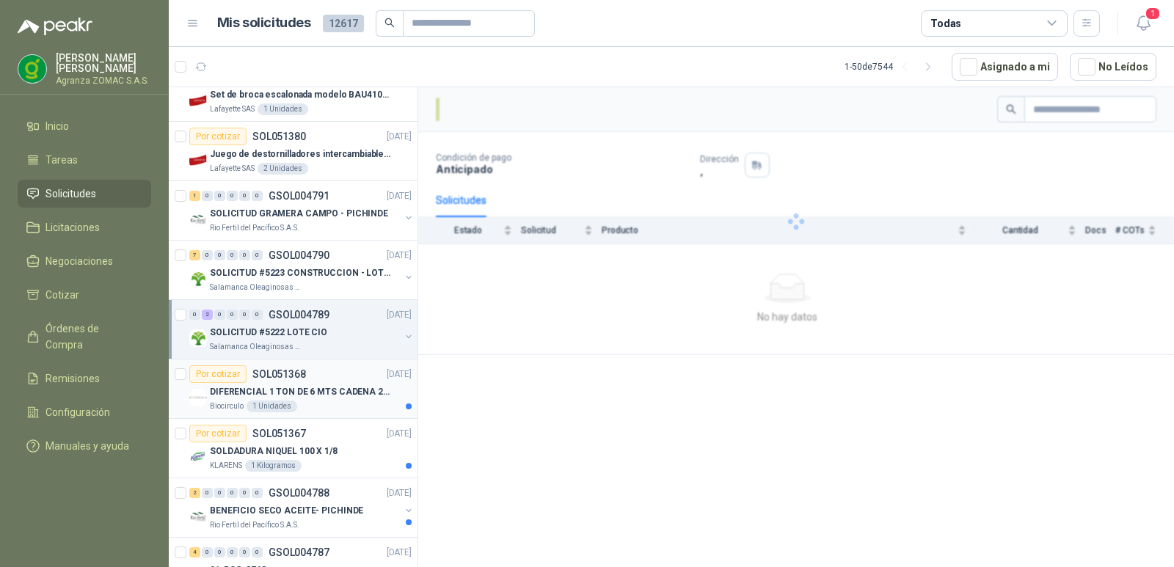
click at [328, 396] on p "DIFERENCIAL 1 TON DE 6 MTS CADENA 220V BISONTE" at bounding box center [301, 392] width 183 height 14
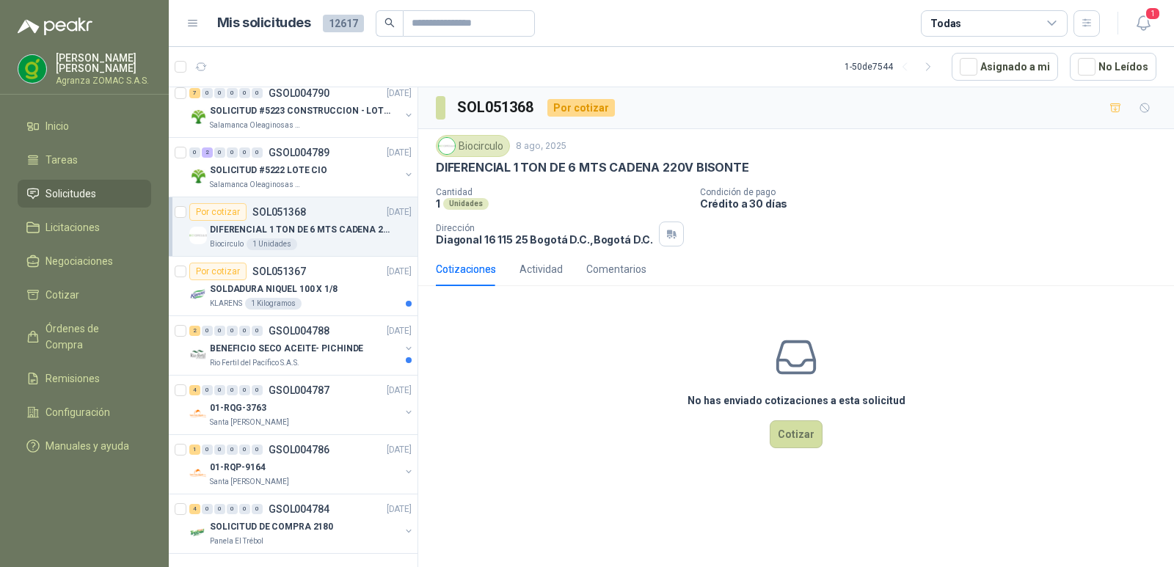
scroll to position [2519, 0]
click at [345, 340] on p "BENEFICIO SECO ACEITE- PICHINDE" at bounding box center [286, 347] width 153 height 14
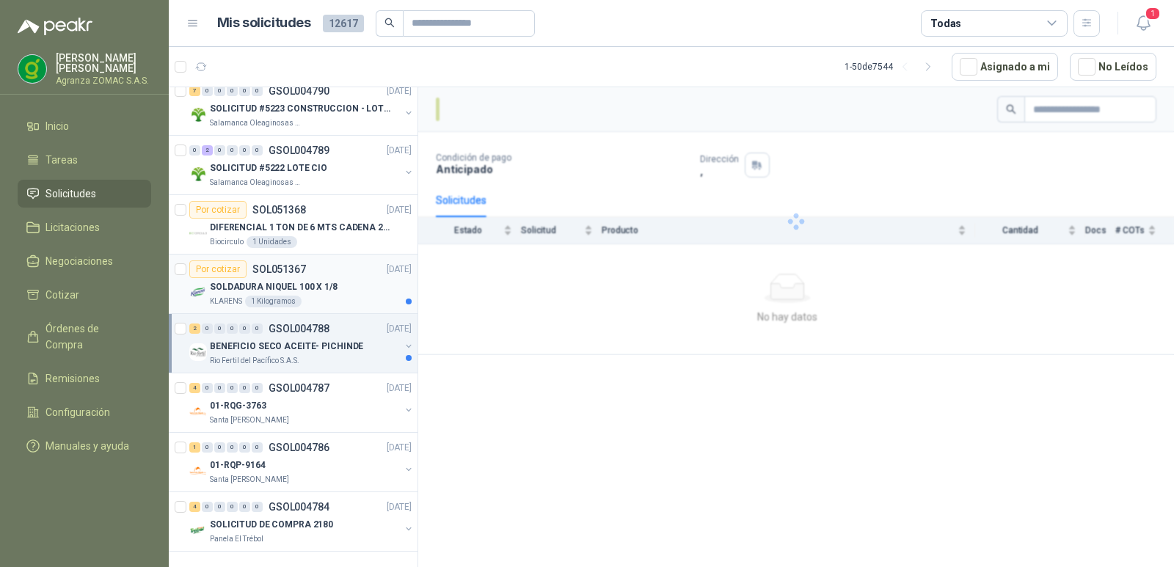
click at [335, 296] on div "KLARENS 1 Kilogramos" at bounding box center [311, 302] width 202 height 12
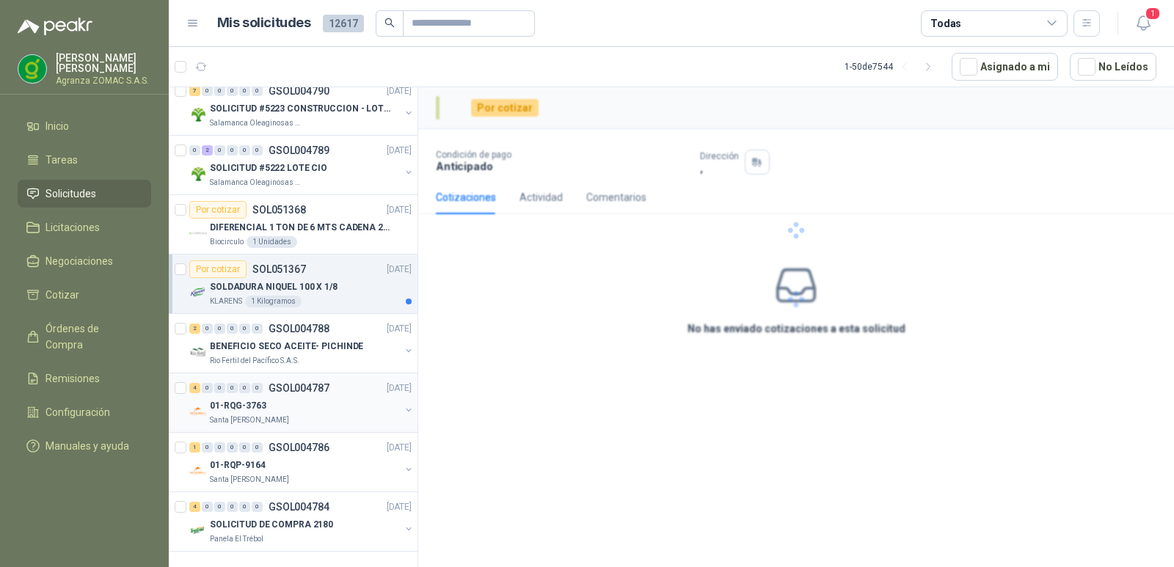
click at [344, 415] on div "Santa [PERSON_NAME]" at bounding box center [305, 421] width 190 height 12
